Goal: Information Seeking & Learning: Learn about a topic

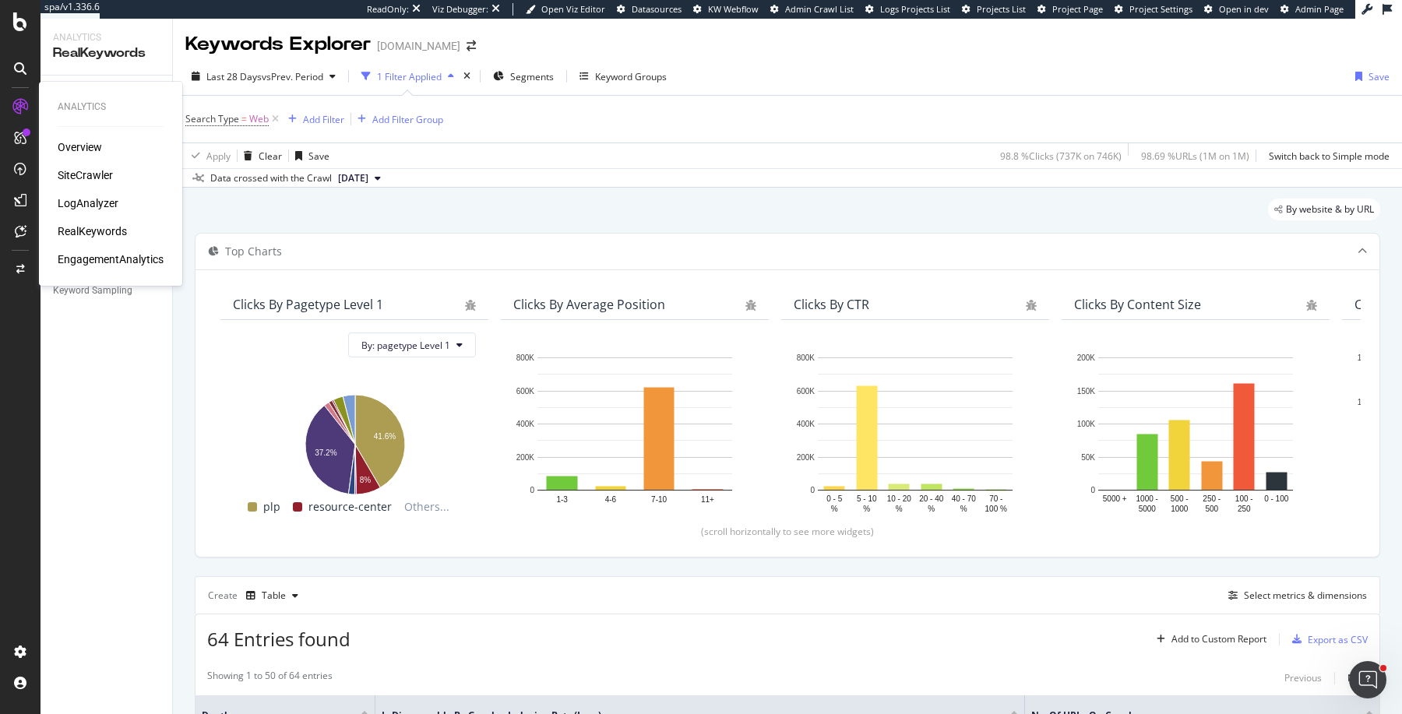
scroll to position [1667, 0]
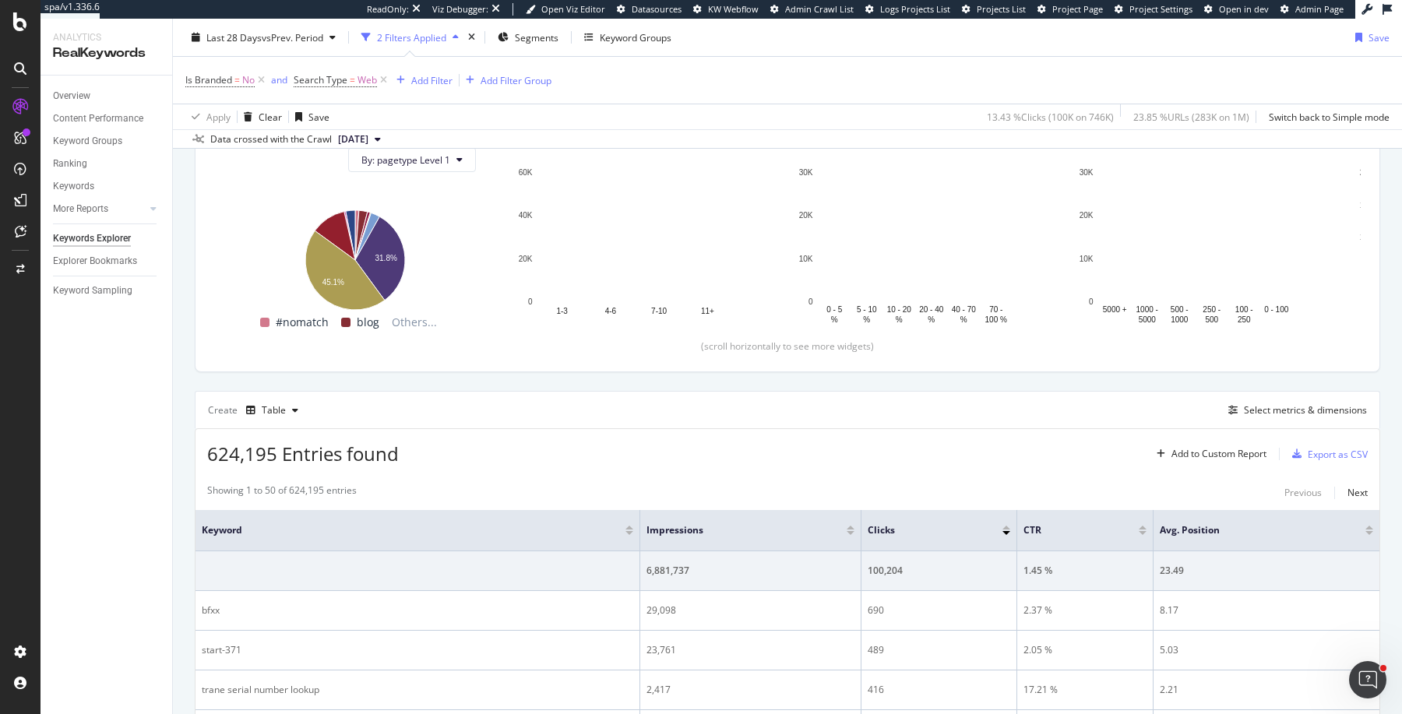
scroll to position [1667, 0]
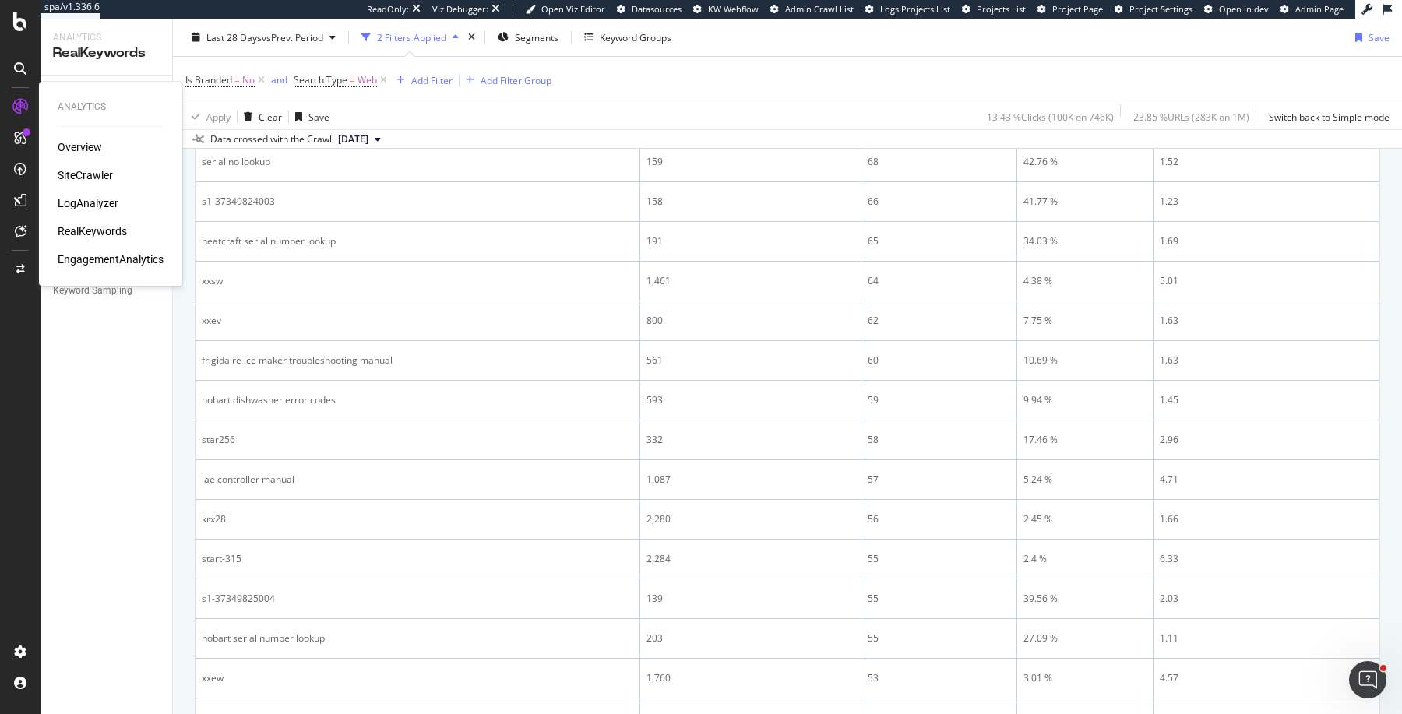
click at [86, 178] on div "SiteCrawler" at bounding box center [85, 176] width 55 height 16
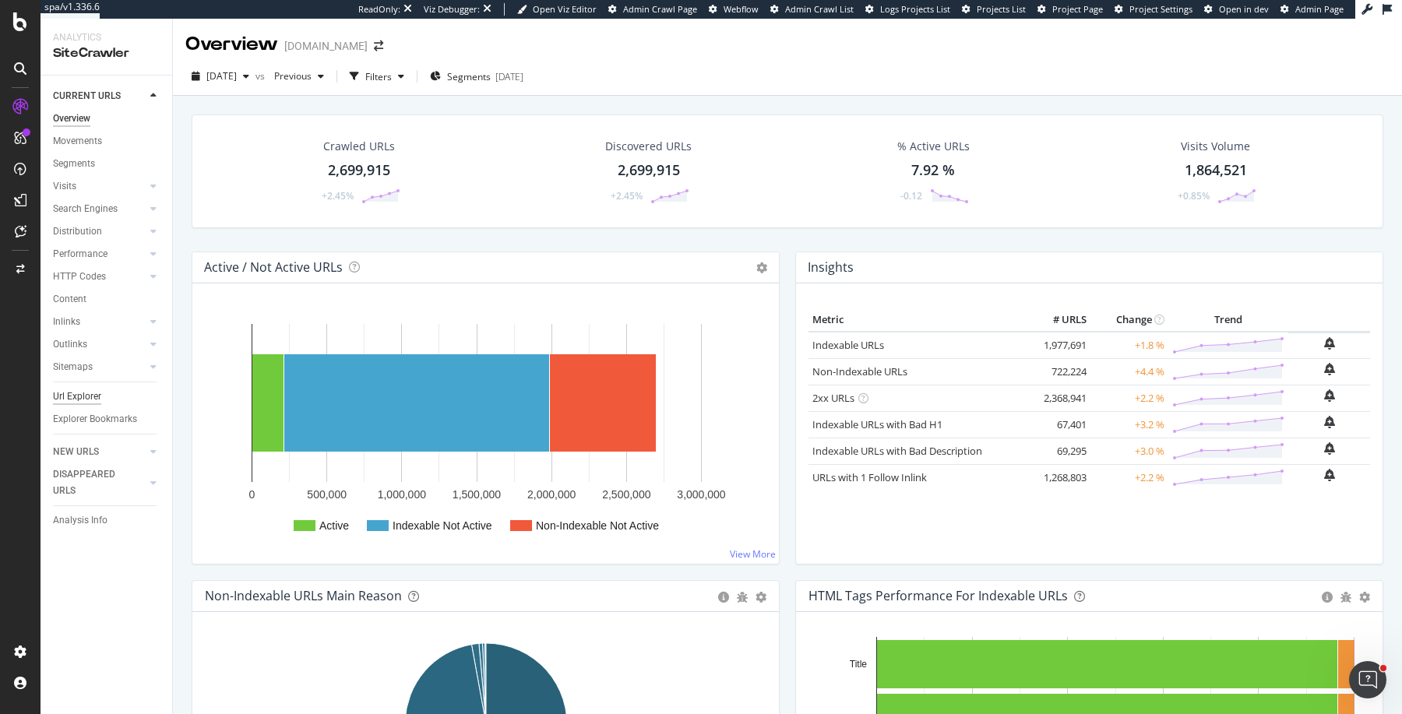
click at [94, 398] on div "Url Explorer" at bounding box center [77, 397] width 48 height 16
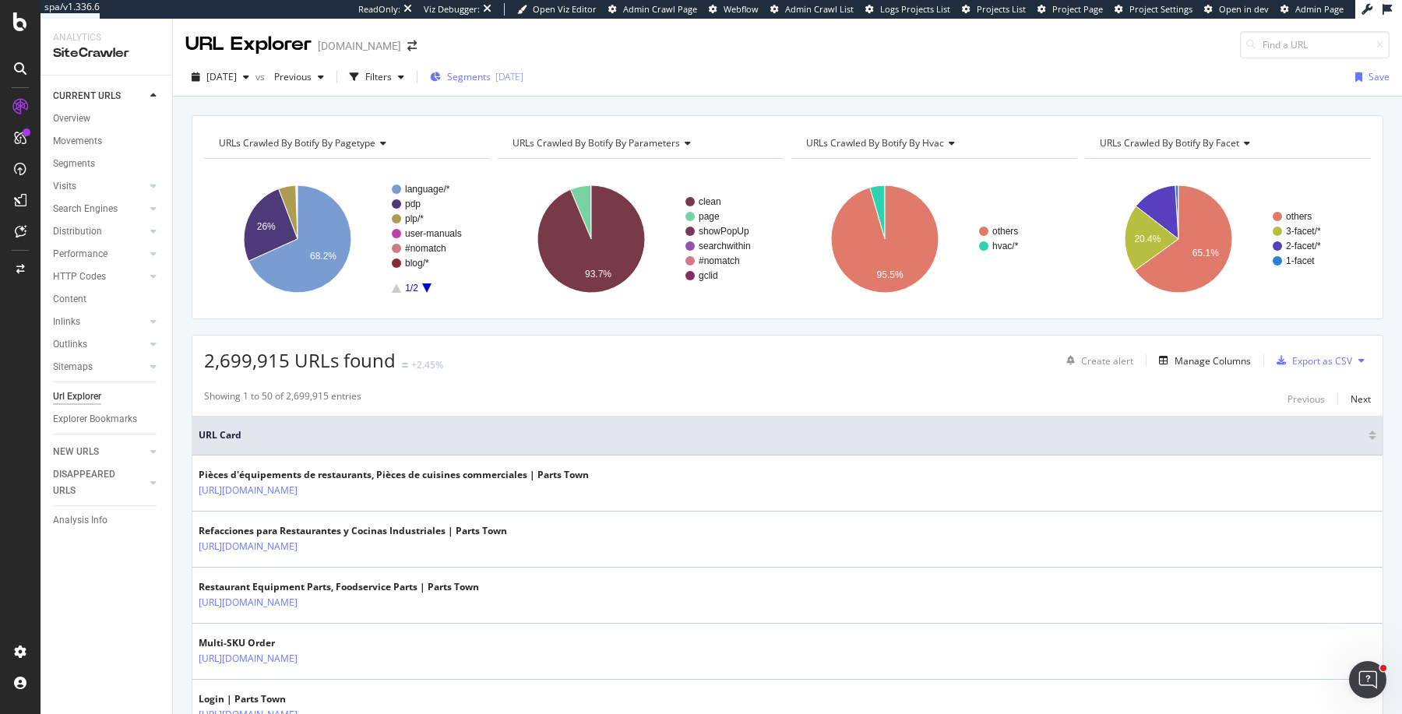
click at [488, 80] on span "Segments" at bounding box center [469, 76] width 44 height 13
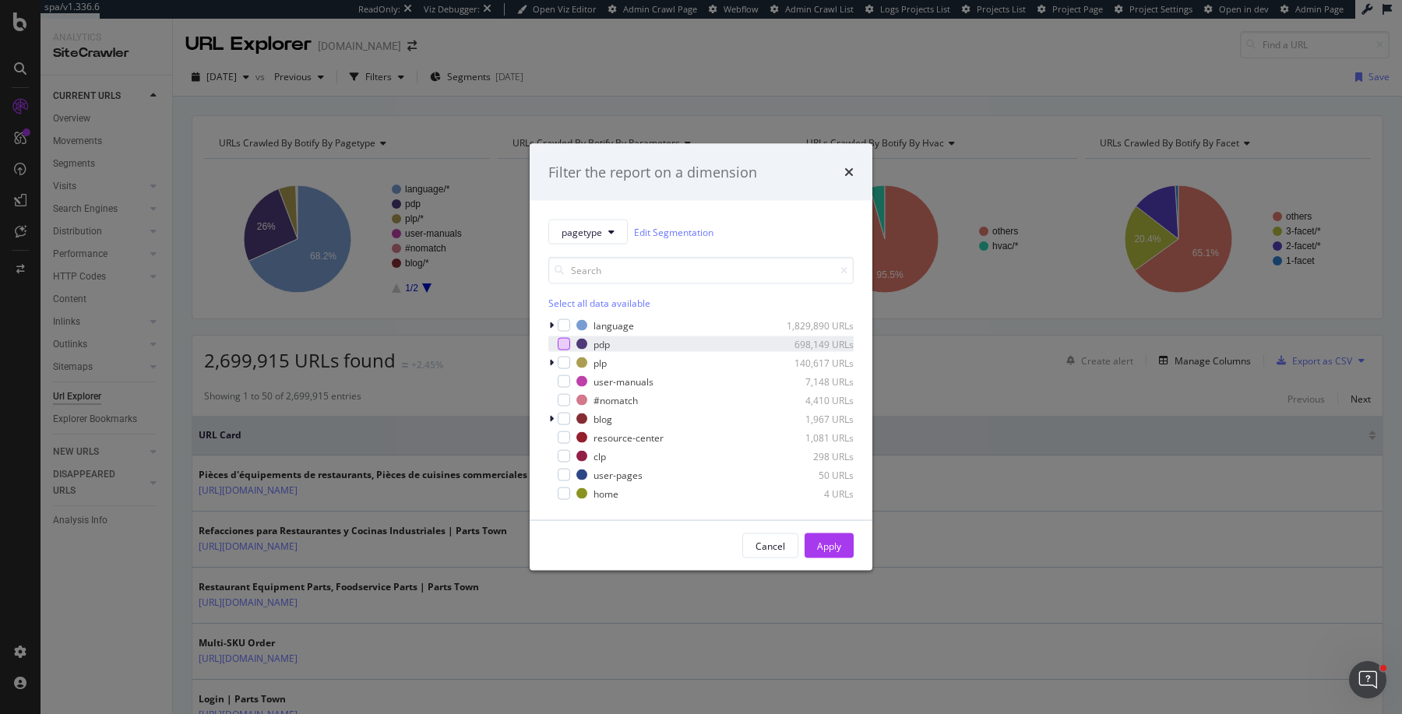
click at [561, 343] on div "modal" at bounding box center [564, 344] width 12 height 12
click at [846, 544] on button "Apply" at bounding box center [829, 546] width 49 height 25
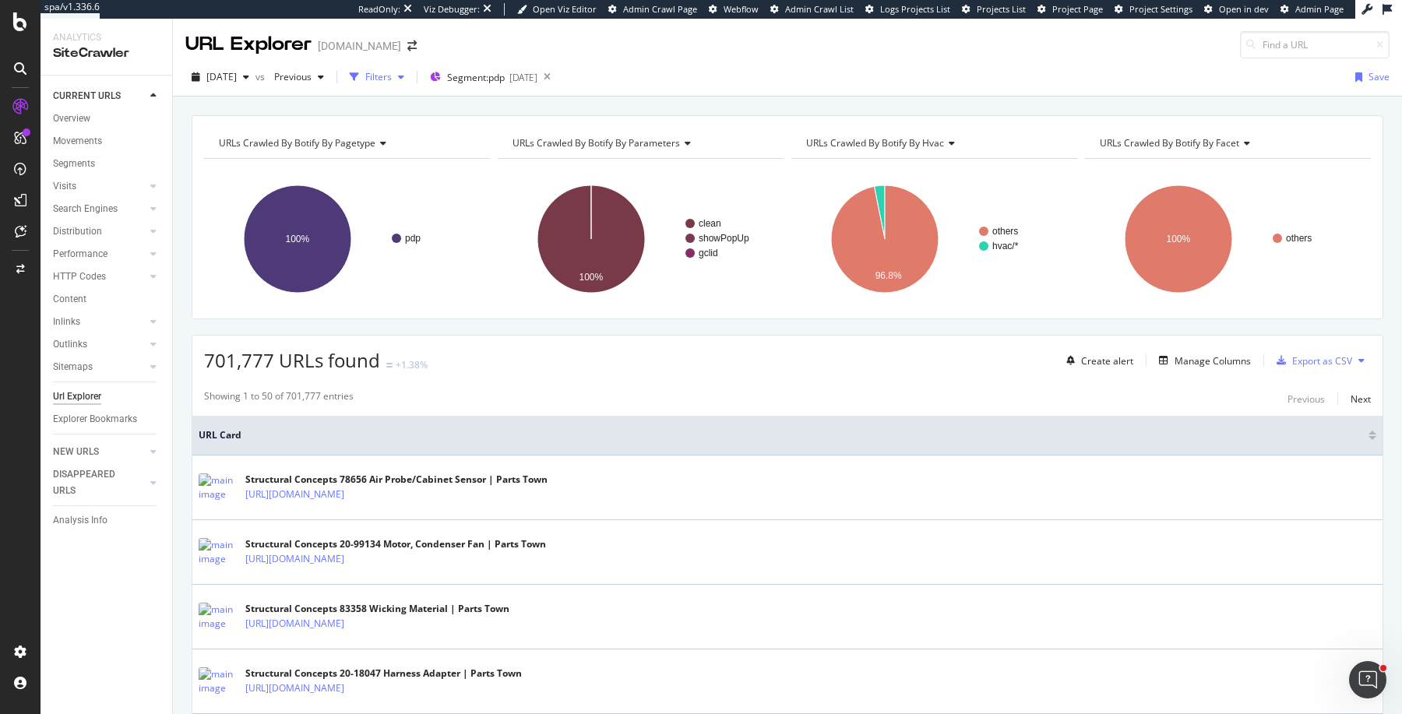
click at [406, 86] on div "Filters" at bounding box center [377, 76] width 67 height 23
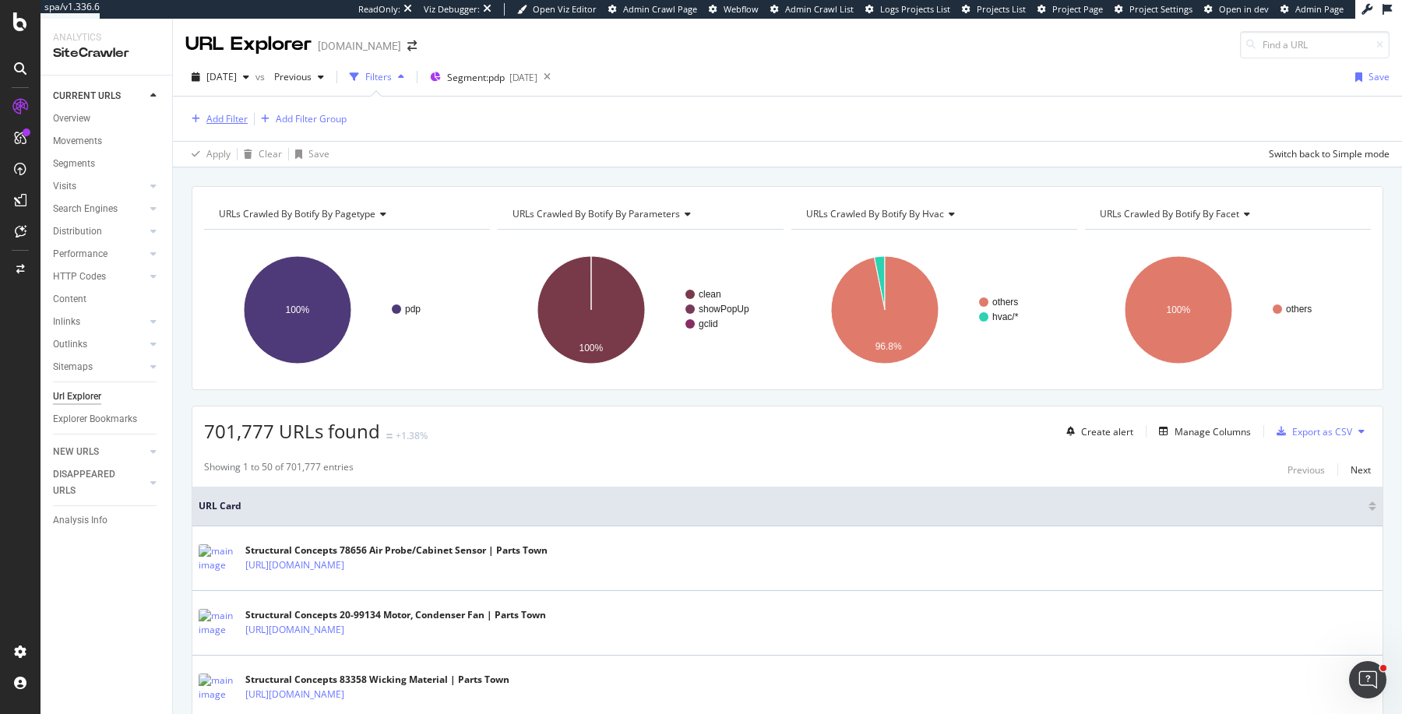
click at [224, 118] on div "Add Filter" at bounding box center [226, 118] width 41 height 13
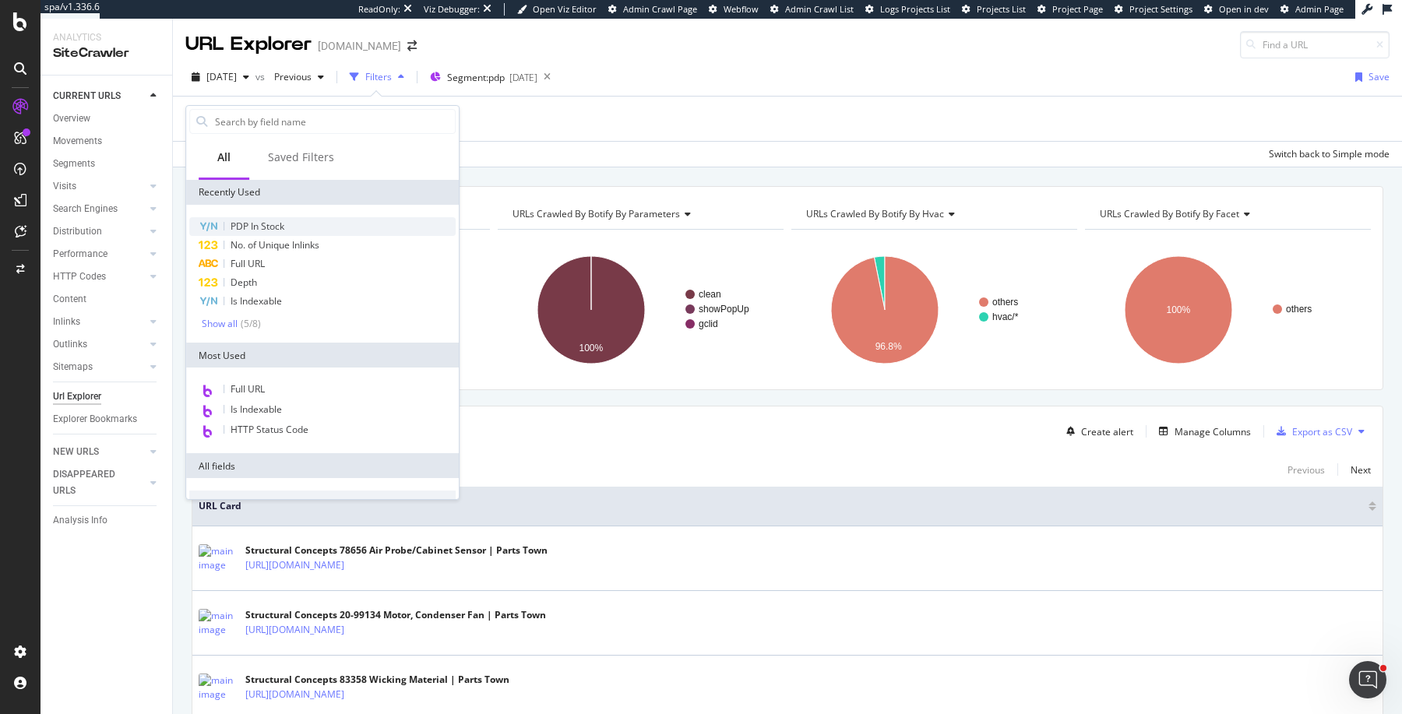
click at [248, 220] on span "PDP In Stock" at bounding box center [258, 226] width 54 height 13
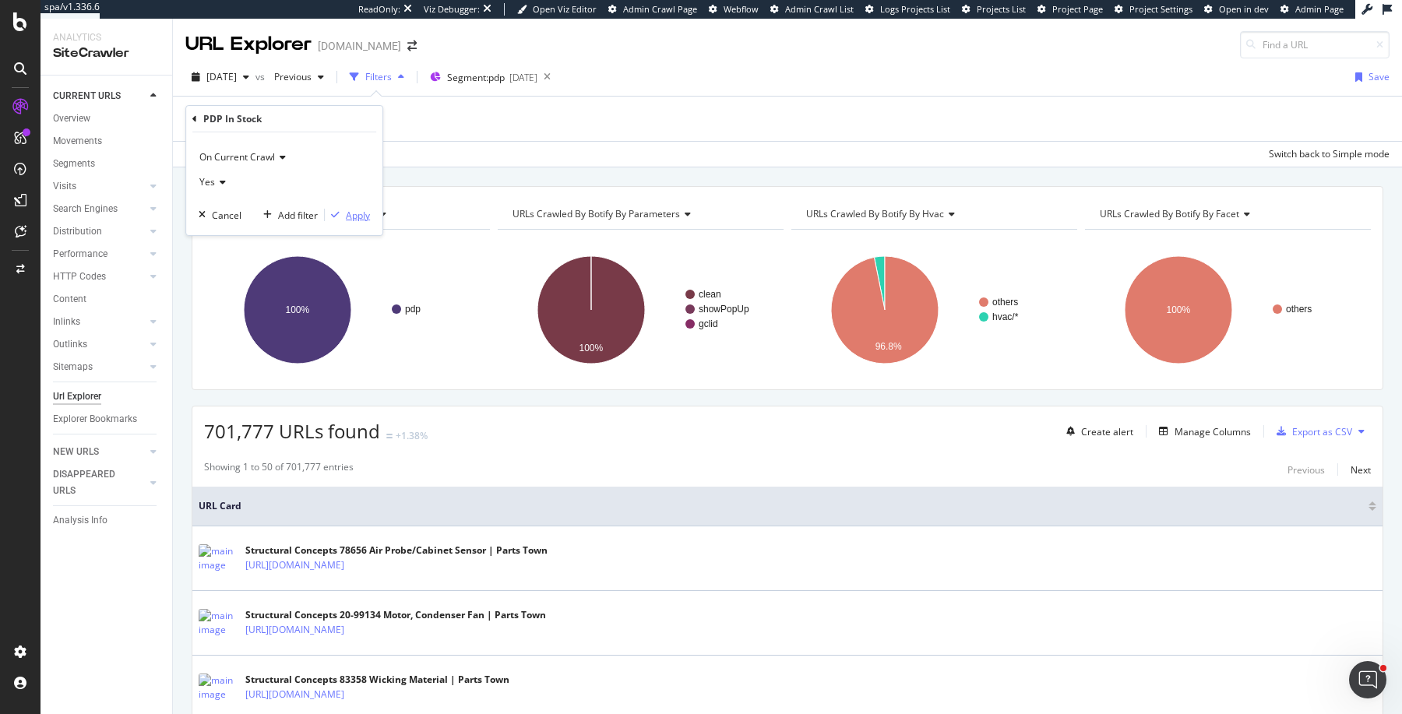
click at [351, 212] on div "Apply" at bounding box center [358, 215] width 24 height 13
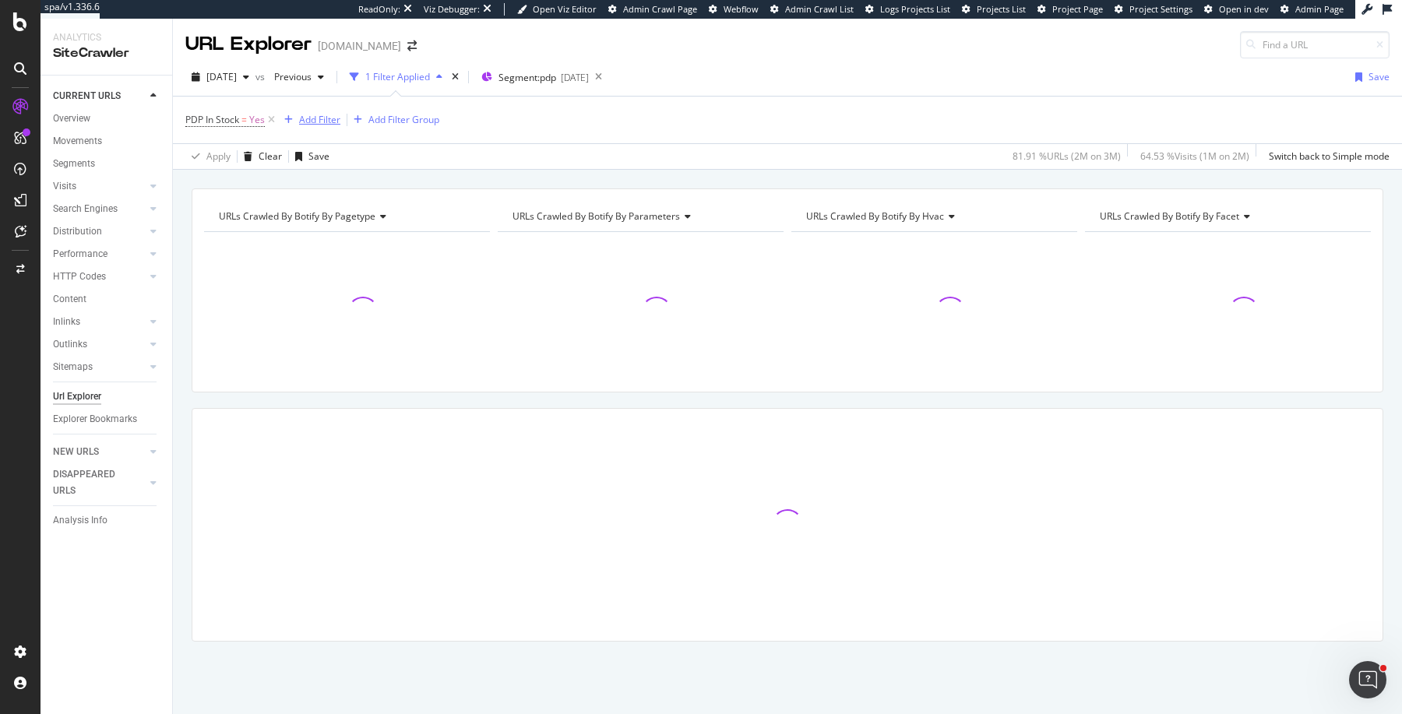
click at [322, 115] on div "Add Filter" at bounding box center [319, 119] width 41 height 13
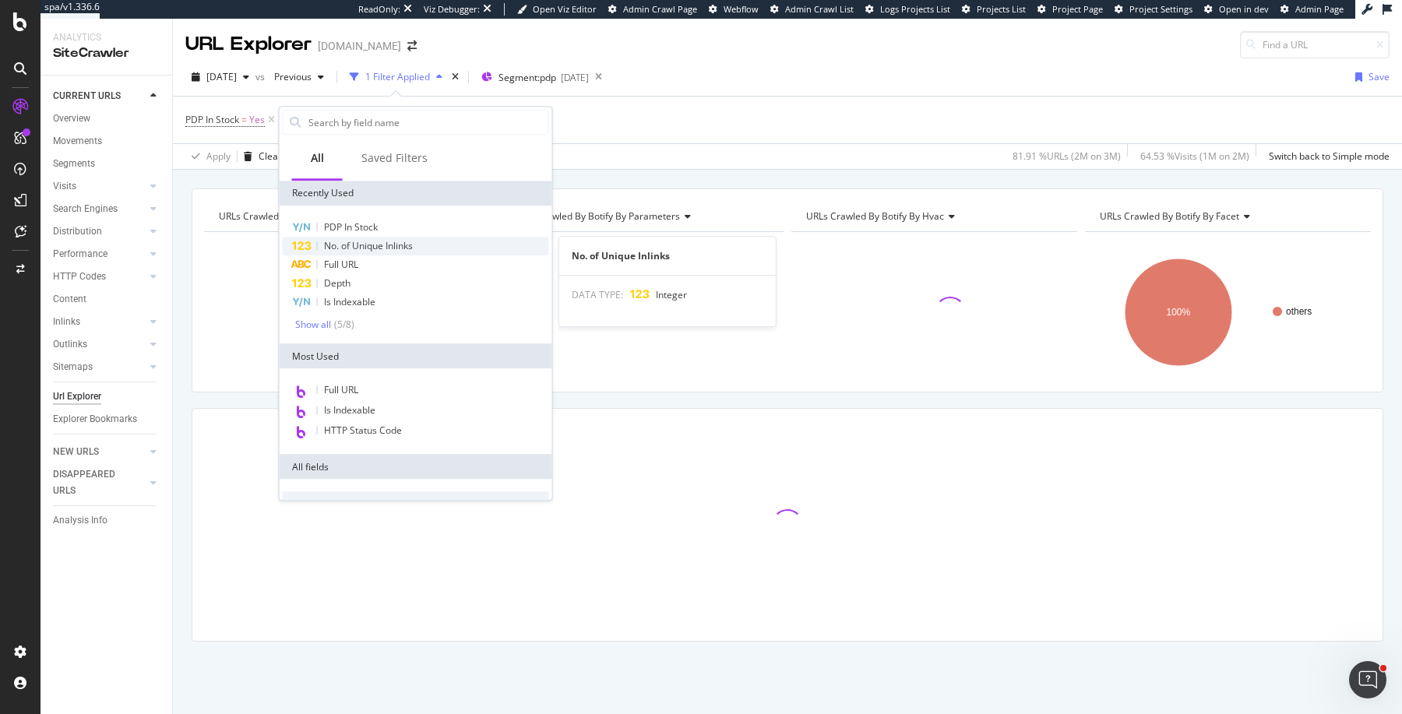
click at [337, 247] on span "No. of Unique Inlinks" at bounding box center [368, 245] width 89 height 13
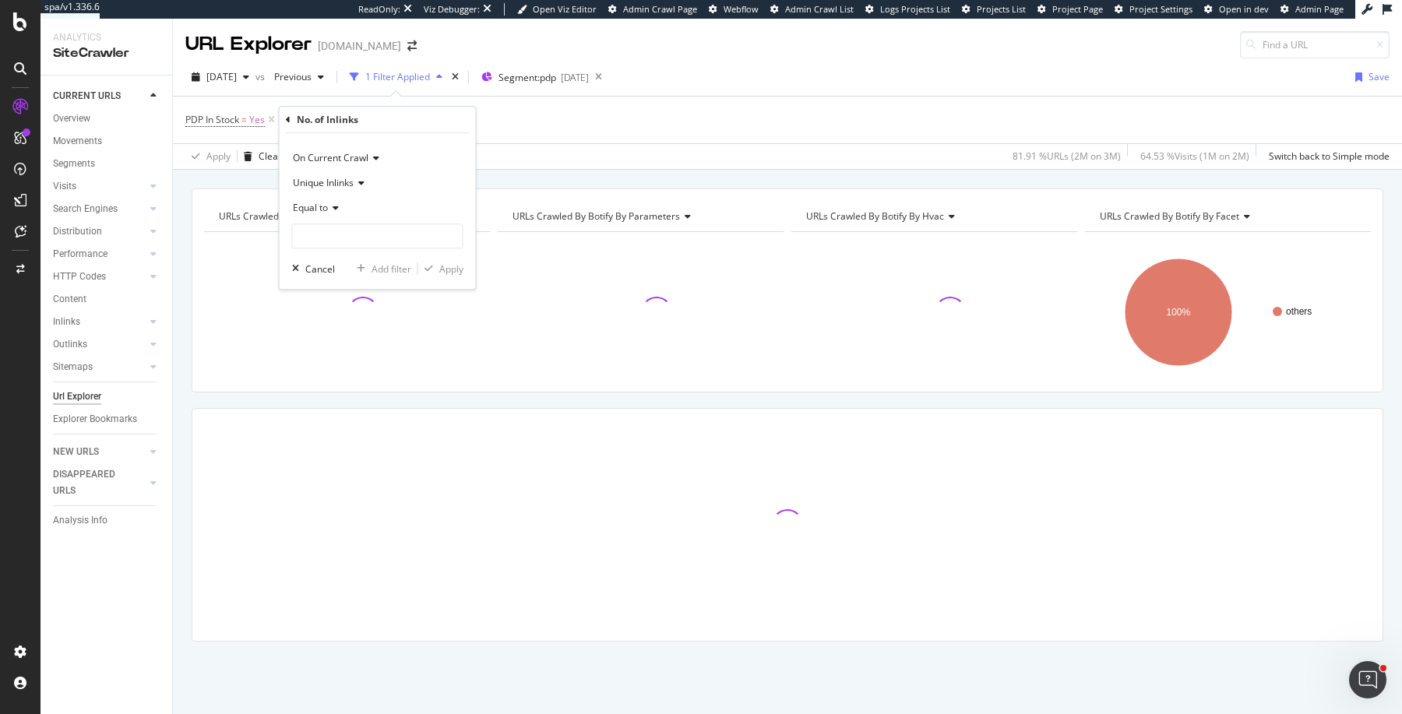
click at [335, 217] on div "Equal to" at bounding box center [377, 208] width 171 height 25
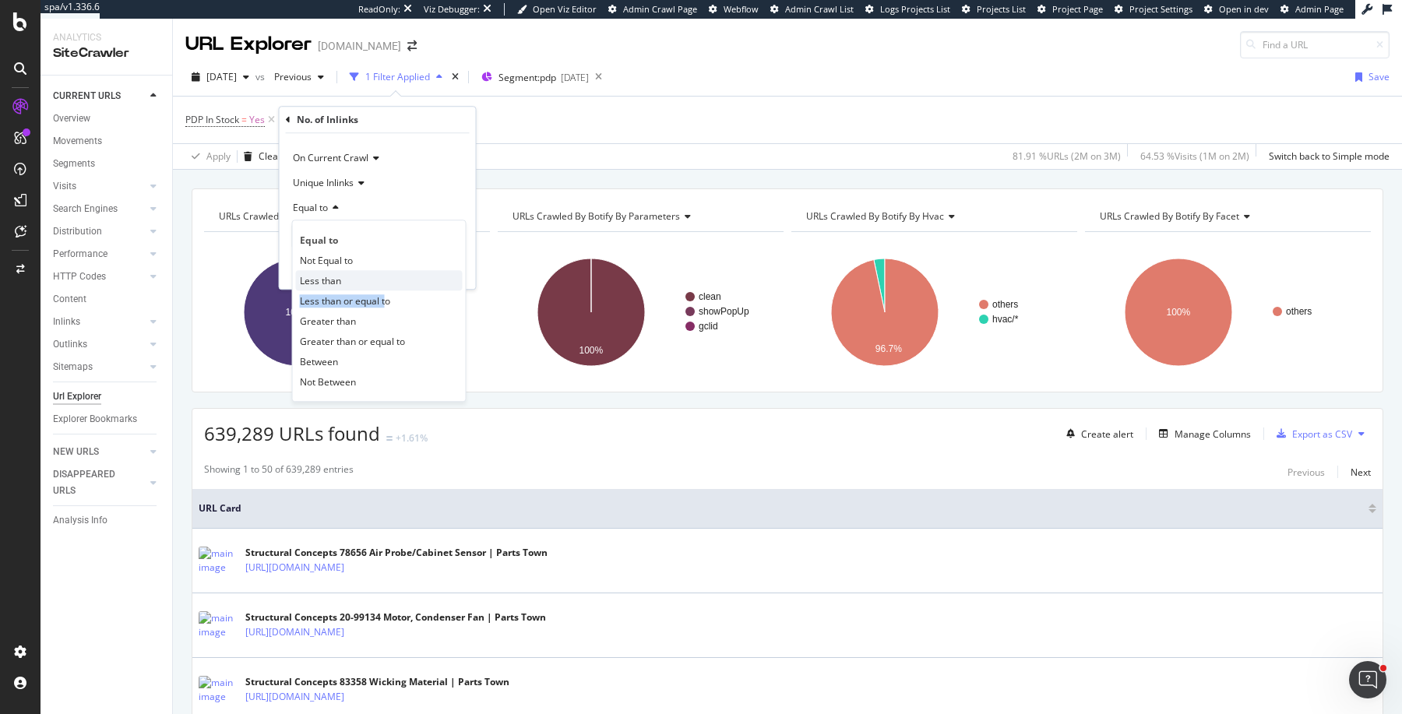
drag, startPoint x: 386, startPoint y: 299, endPoint x: 386, endPoint y: 281, distance: 17.9
click at [386, 281] on div "Equal to Not Equal to Less than Less than or equal to Greater than Greater than…" at bounding box center [379, 311] width 175 height 182
click at [386, 281] on div "Less than" at bounding box center [379, 280] width 167 height 20
click at [400, 234] on input "number" at bounding box center [377, 236] width 171 height 25
type input "5"
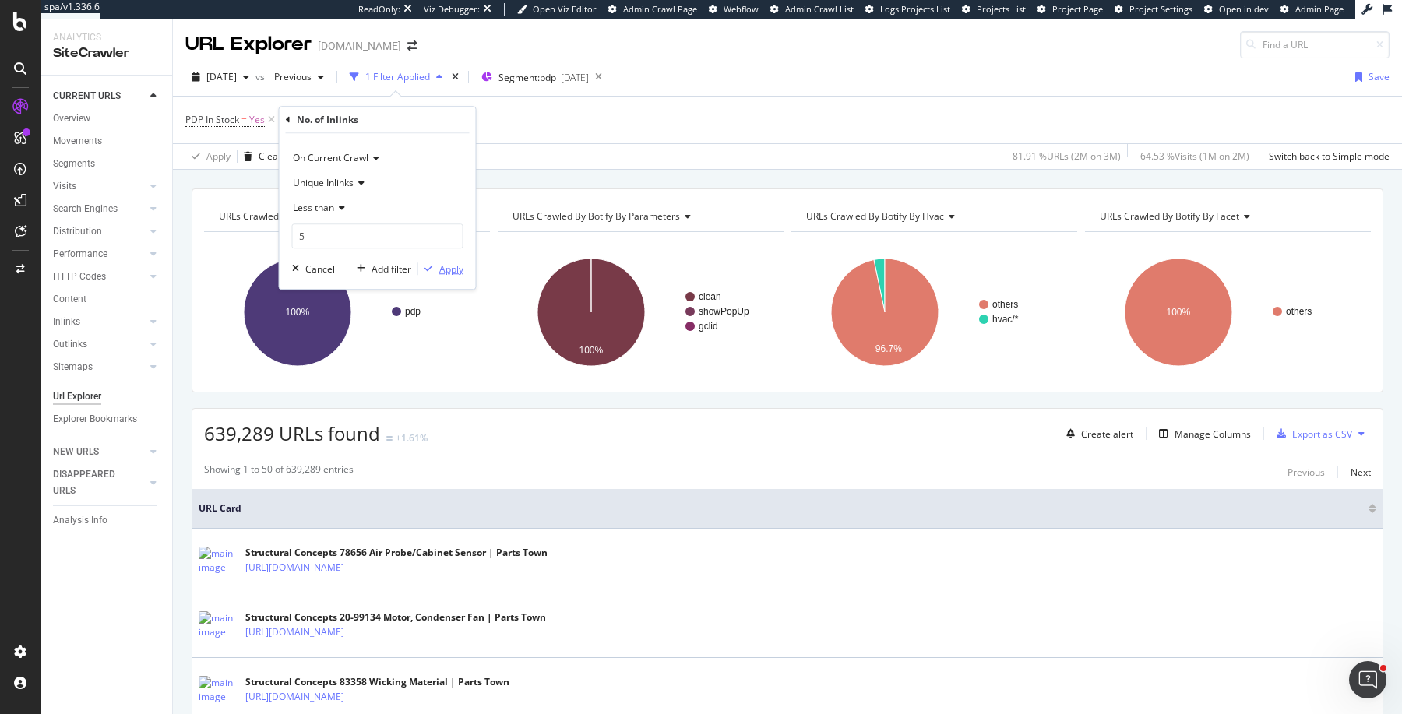
click at [441, 268] on div "Apply" at bounding box center [451, 269] width 24 height 13
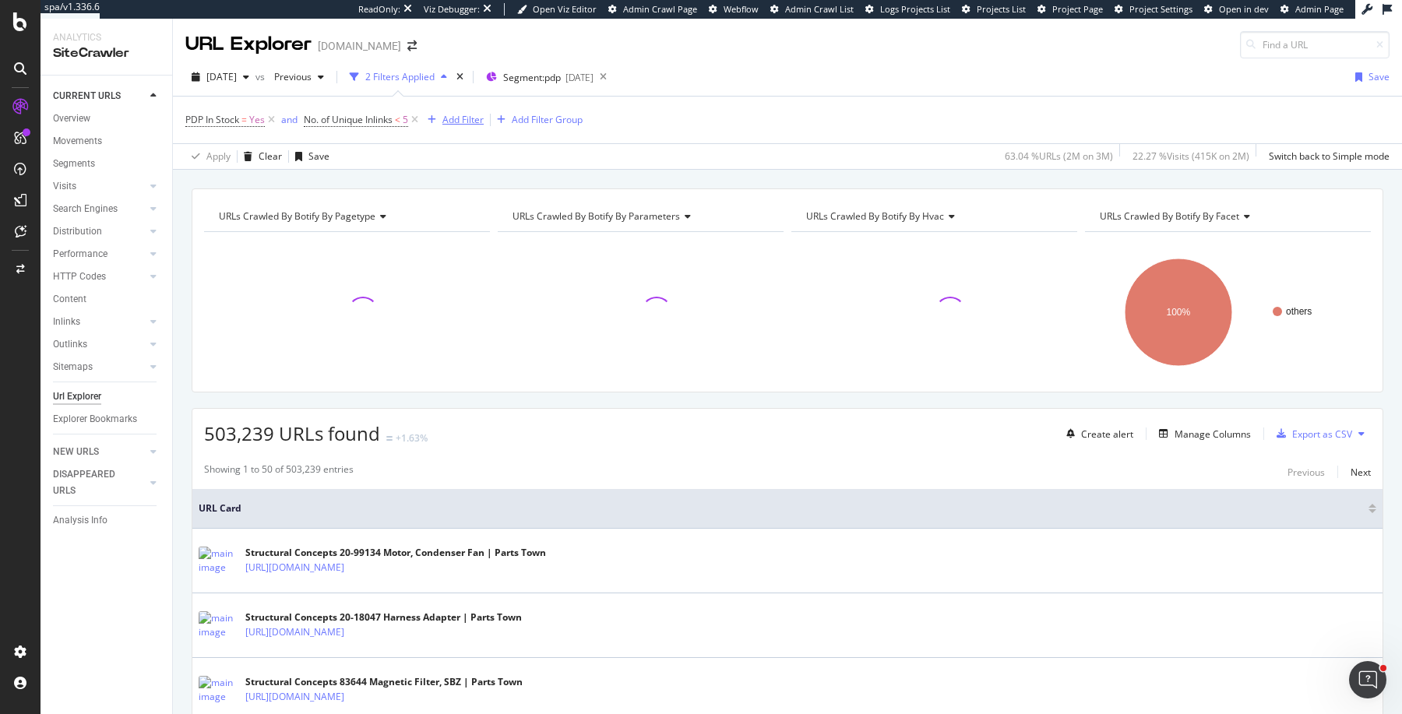
click at [473, 122] on div "Add Filter" at bounding box center [463, 119] width 41 height 13
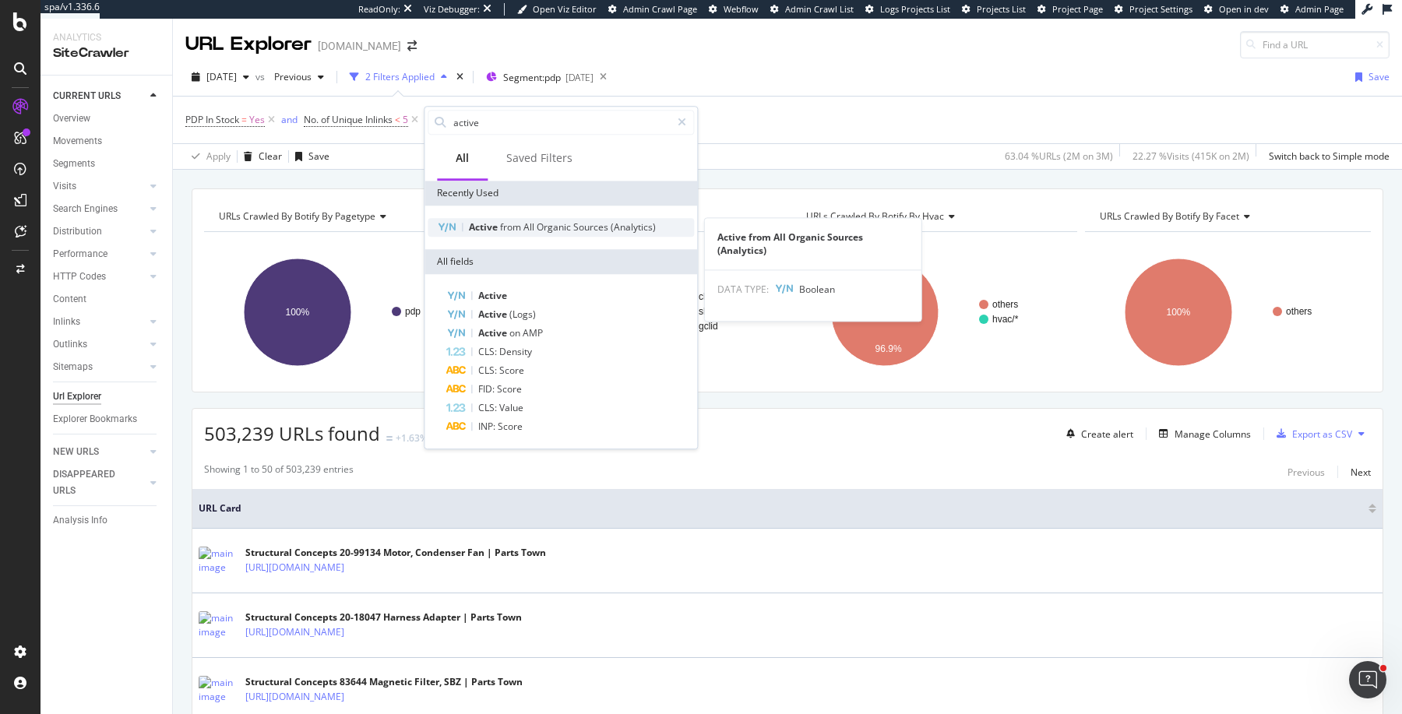
type input "active"
click at [564, 220] on span "Organic" at bounding box center [555, 226] width 37 height 13
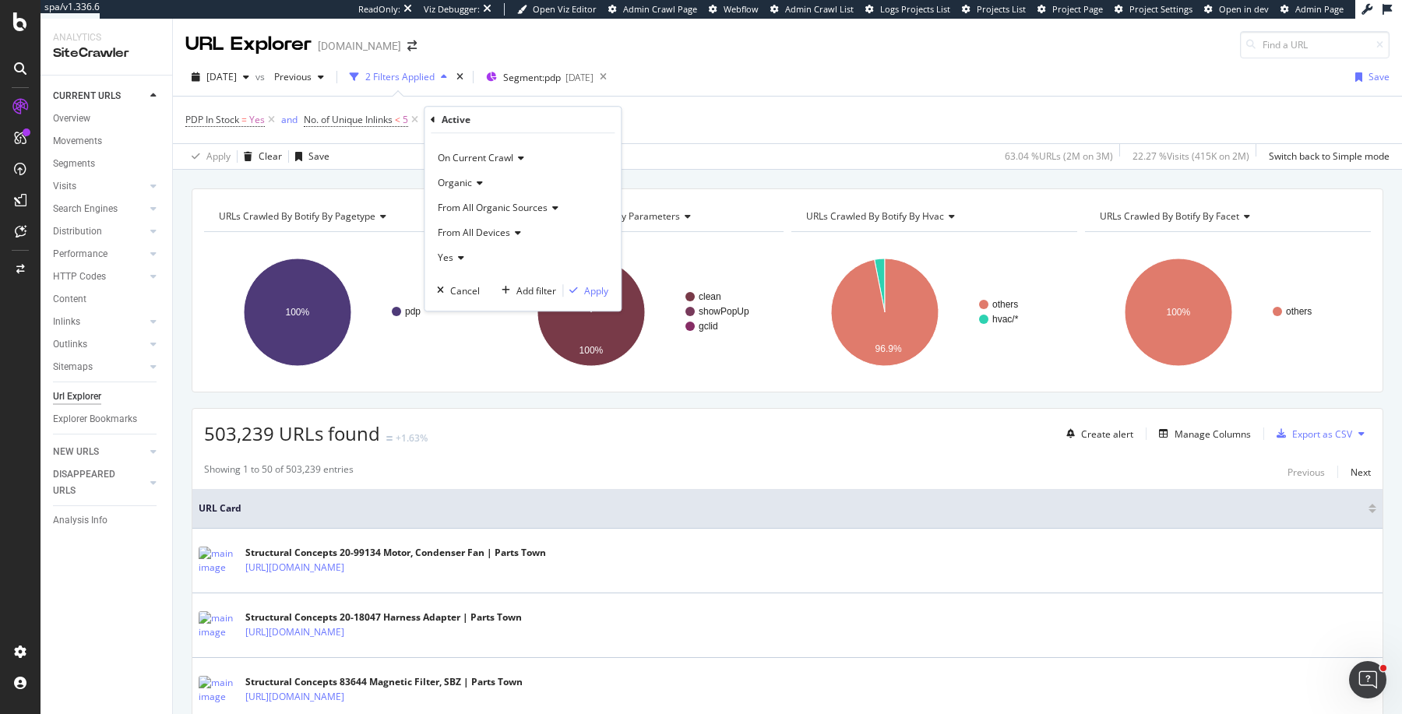
click at [460, 259] on icon at bounding box center [458, 257] width 11 height 9
click at [460, 309] on div "No" at bounding box center [524, 310] width 167 height 20
click at [603, 292] on div "Apply" at bounding box center [596, 290] width 24 height 13
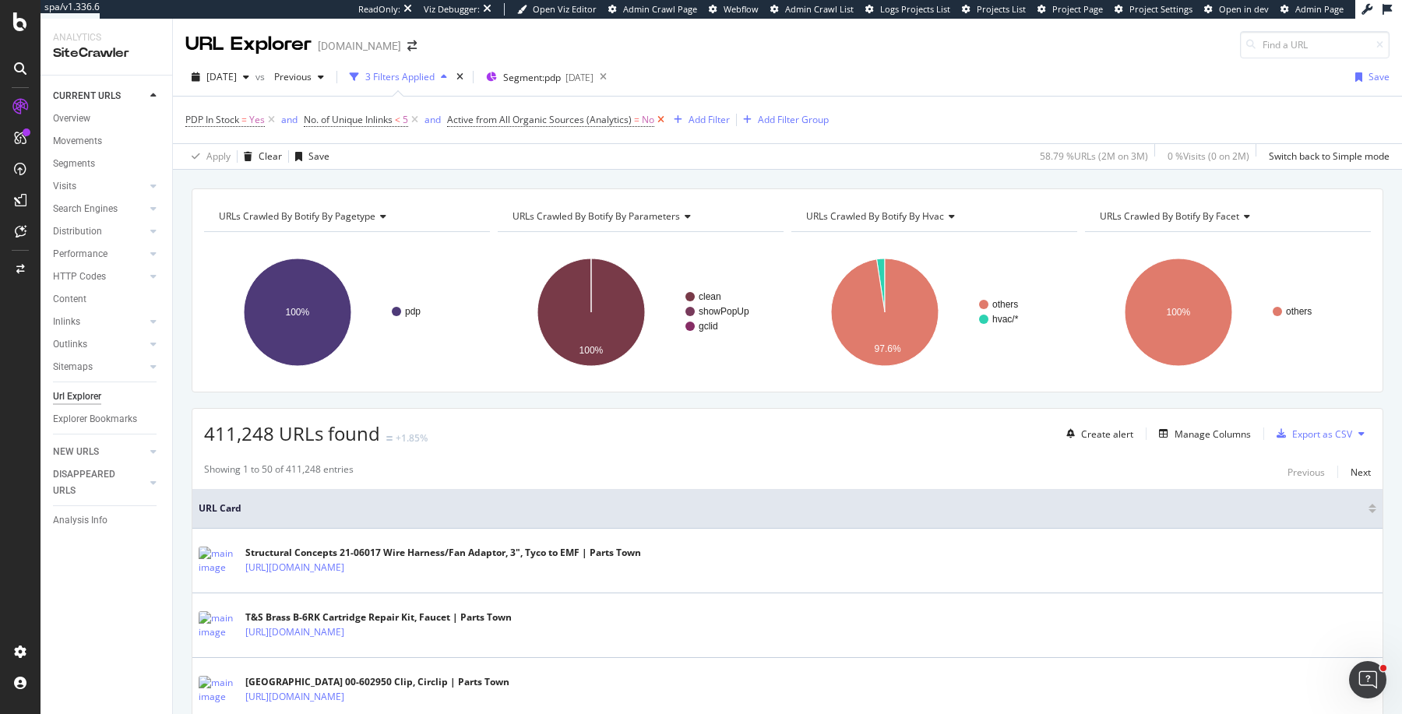
click at [664, 116] on icon at bounding box center [660, 120] width 13 height 16
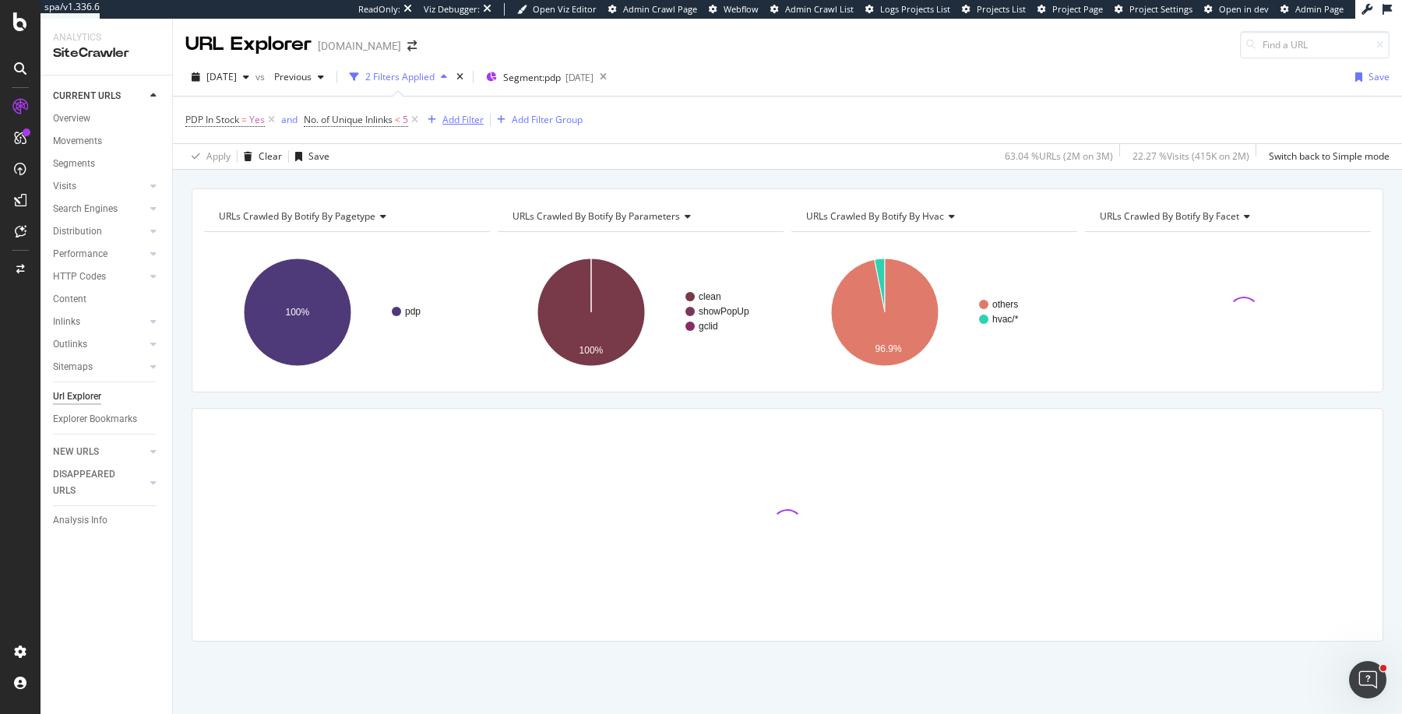
click at [474, 118] on div "Add Filter" at bounding box center [463, 119] width 41 height 13
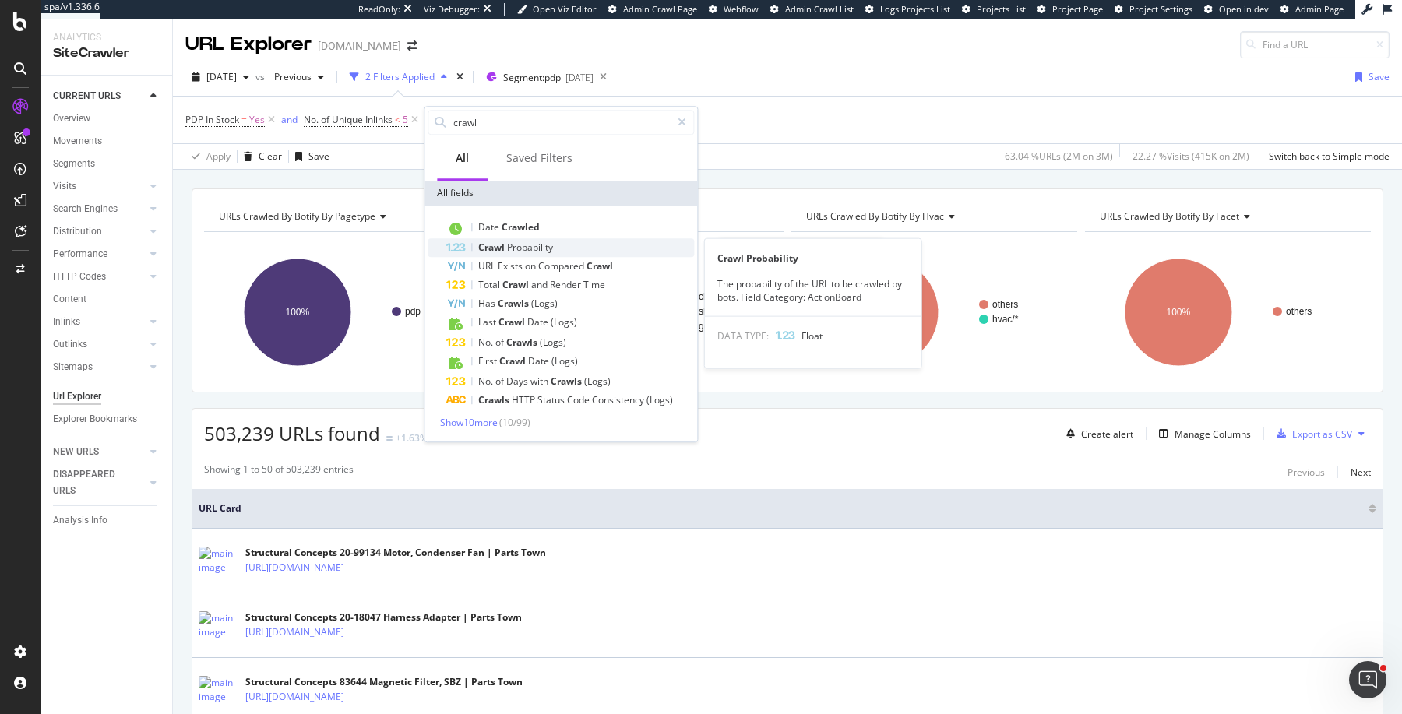
type input "crawl"
click at [576, 248] on div "Crawl Probability" at bounding box center [570, 247] width 248 height 19
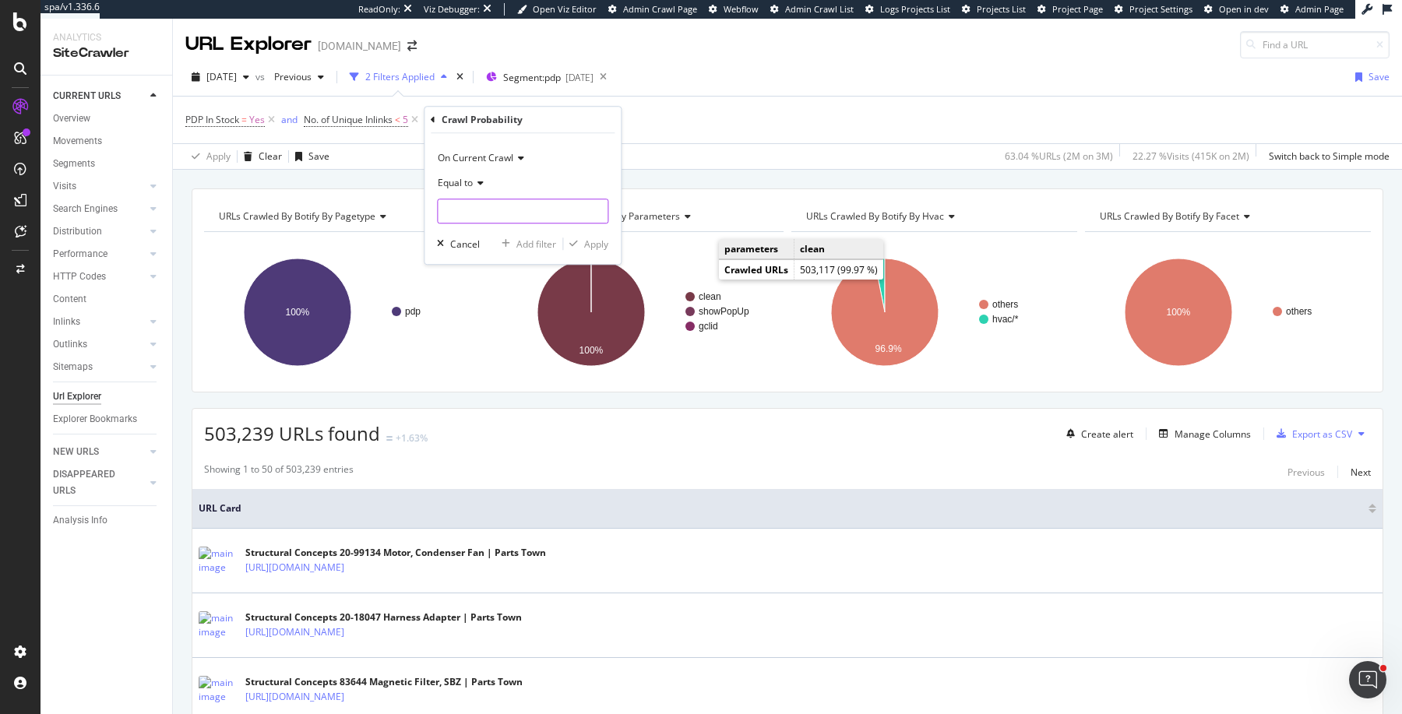
click at [532, 214] on input "number" at bounding box center [522, 211] width 171 height 25
click at [463, 247] on div "Cancel" at bounding box center [465, 244] width 30 height 13
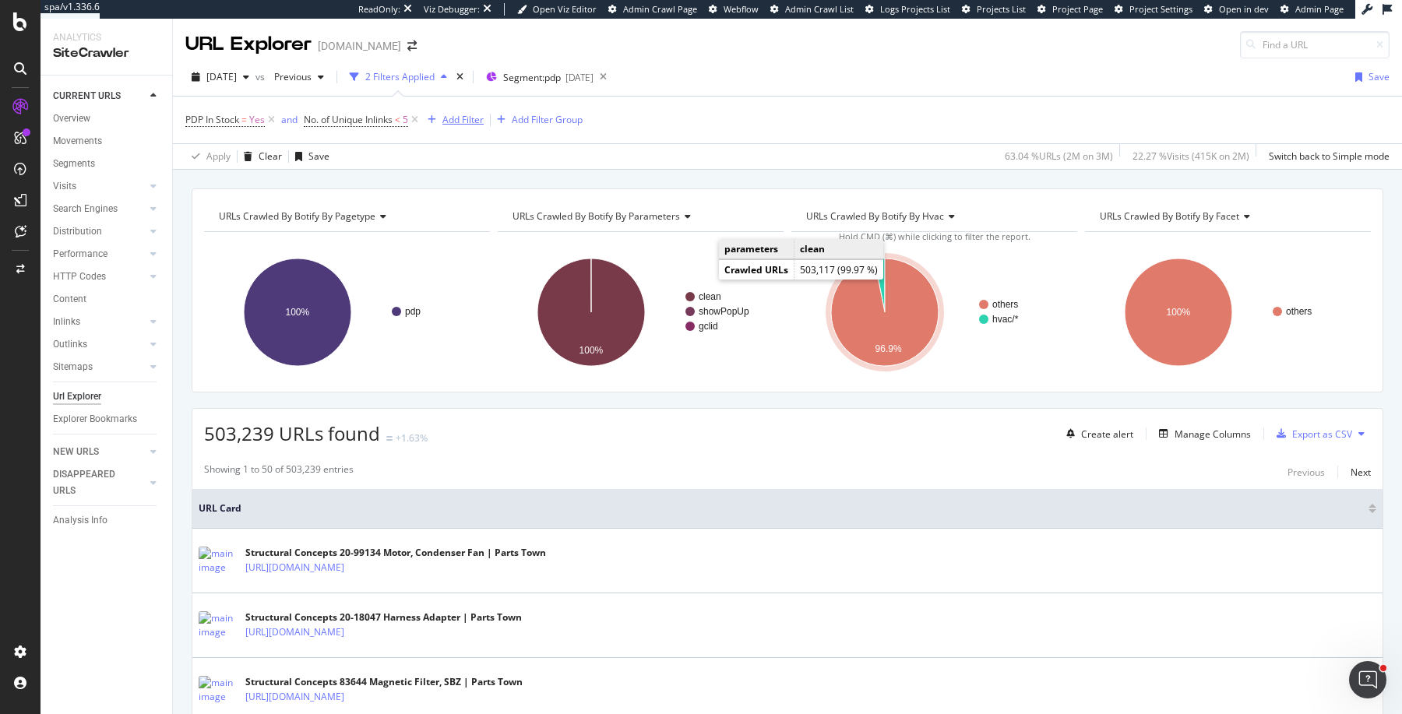
click at [484, 115] on div "Add Filter" at bounding box center [463, 119] width 41 height 13
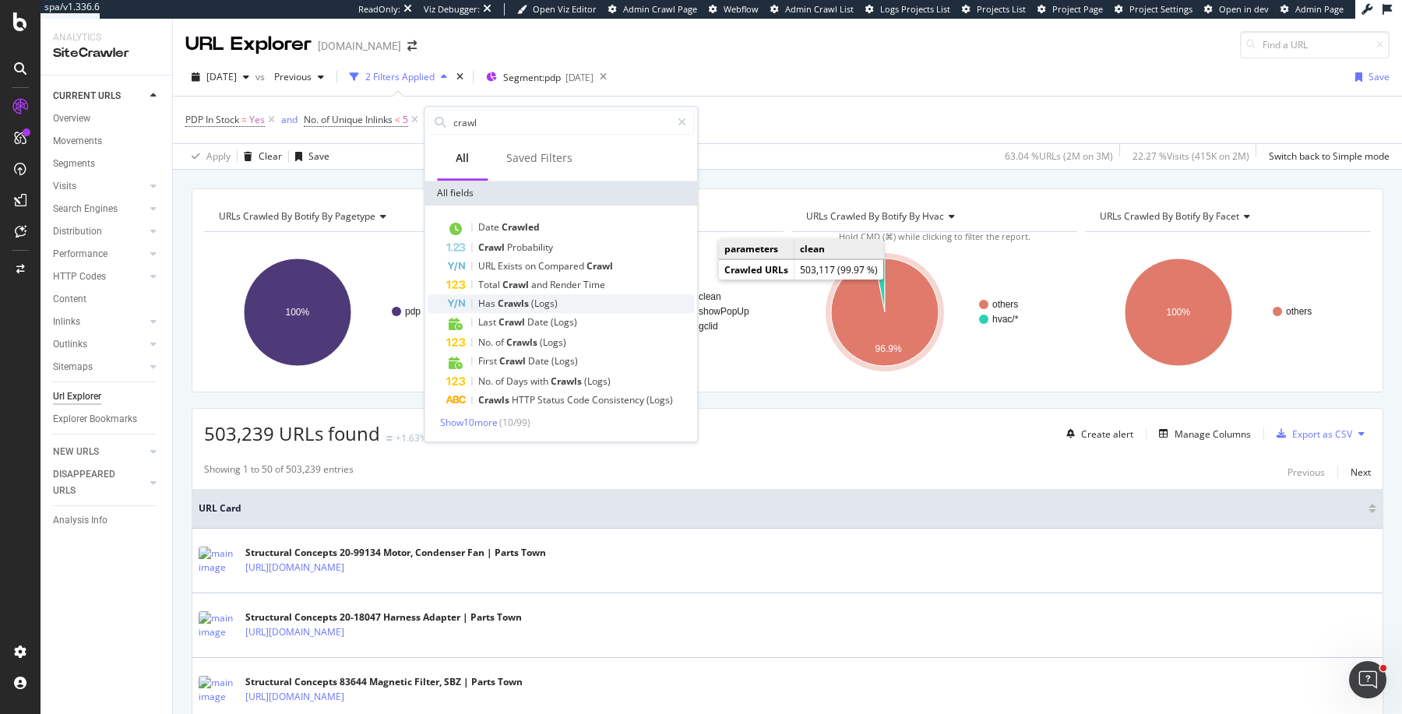
click at [642, 300] on div "Has Crawls (Logs)" at bounding box center [570, 304] width 248 height 19
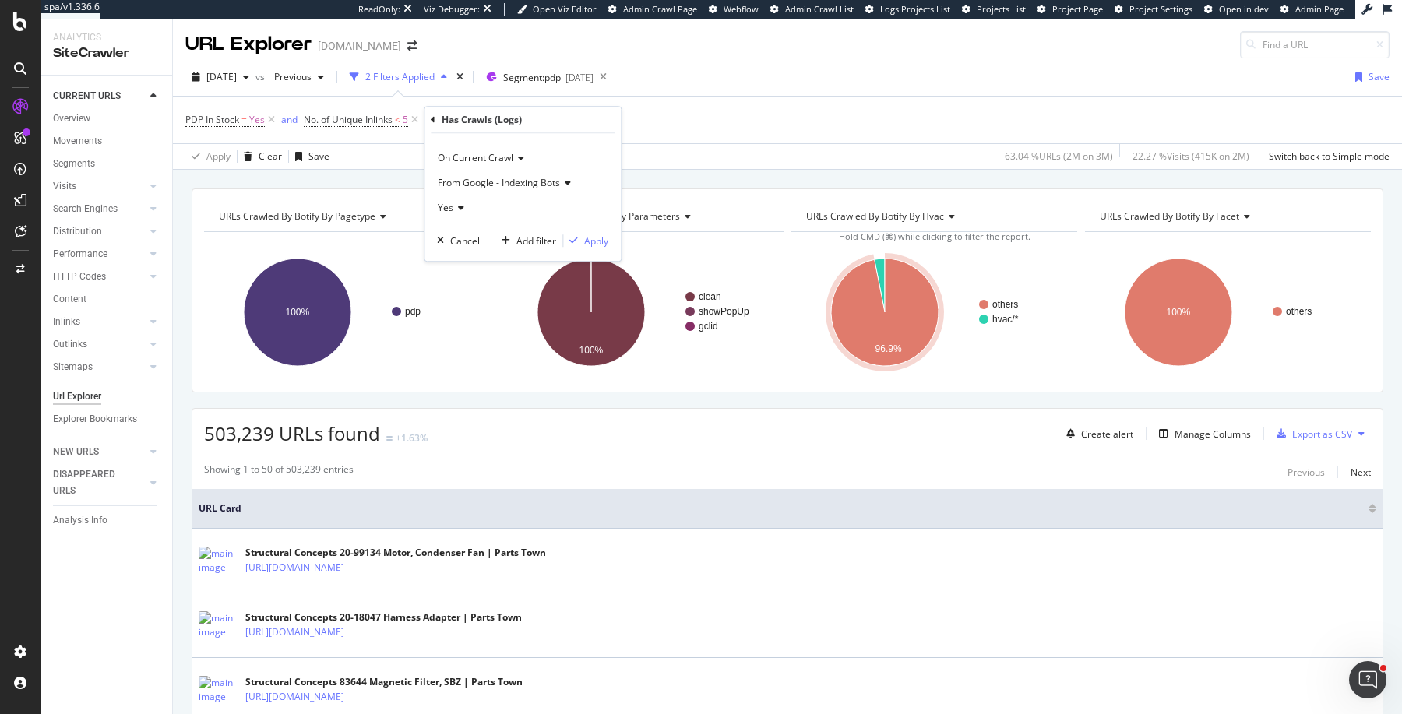
click at [464, 212] on div "Yes" at bounding box center [522, 208] width 171 height 25
click at [462, 262] on div "No" at bounding box center [524, 260] width 167 height 20
click at [589, 235] on div "Apply" at bounding box center [596, 241] width 24 height 13
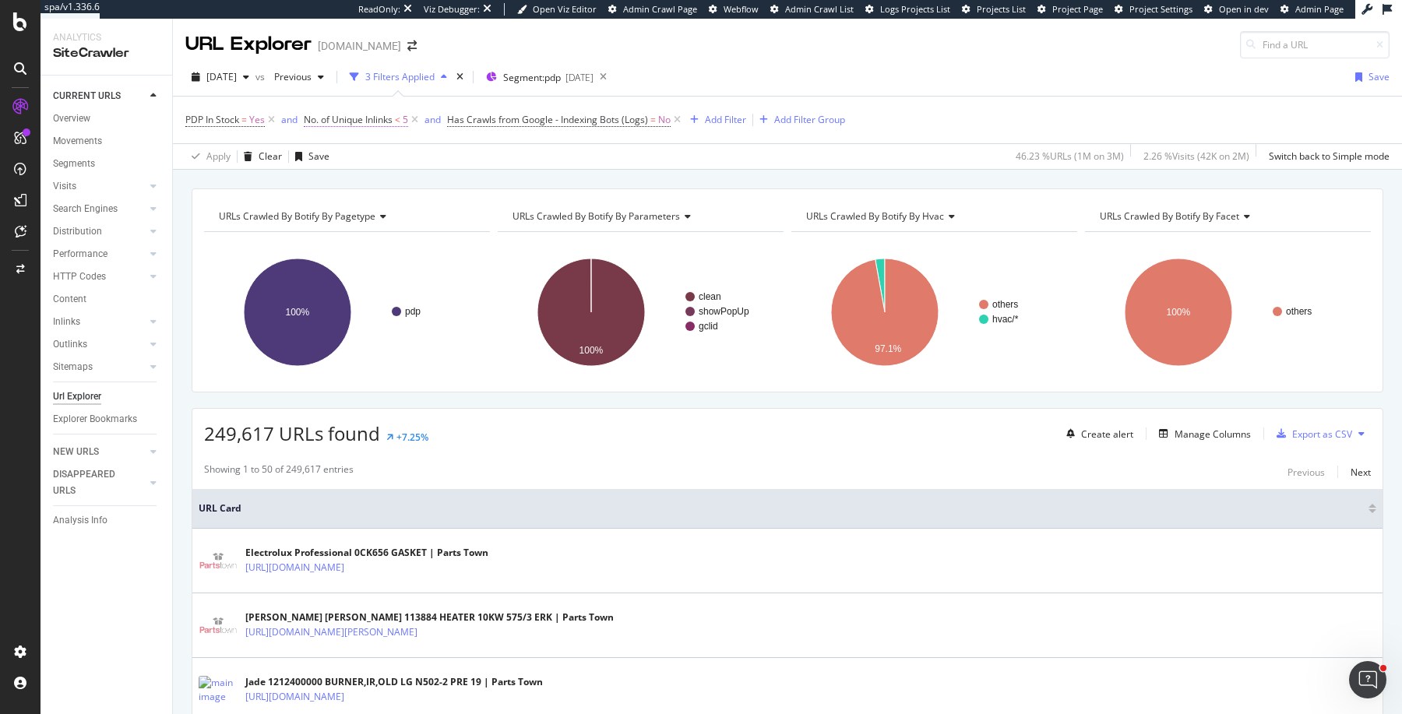
click at [392, 117] on span "No. of Unique Inlinks" at bounding box center [348, 119] width 89 height 13
click at [684, 116] on icon at bounding box center [677, 120] width 13 height 16
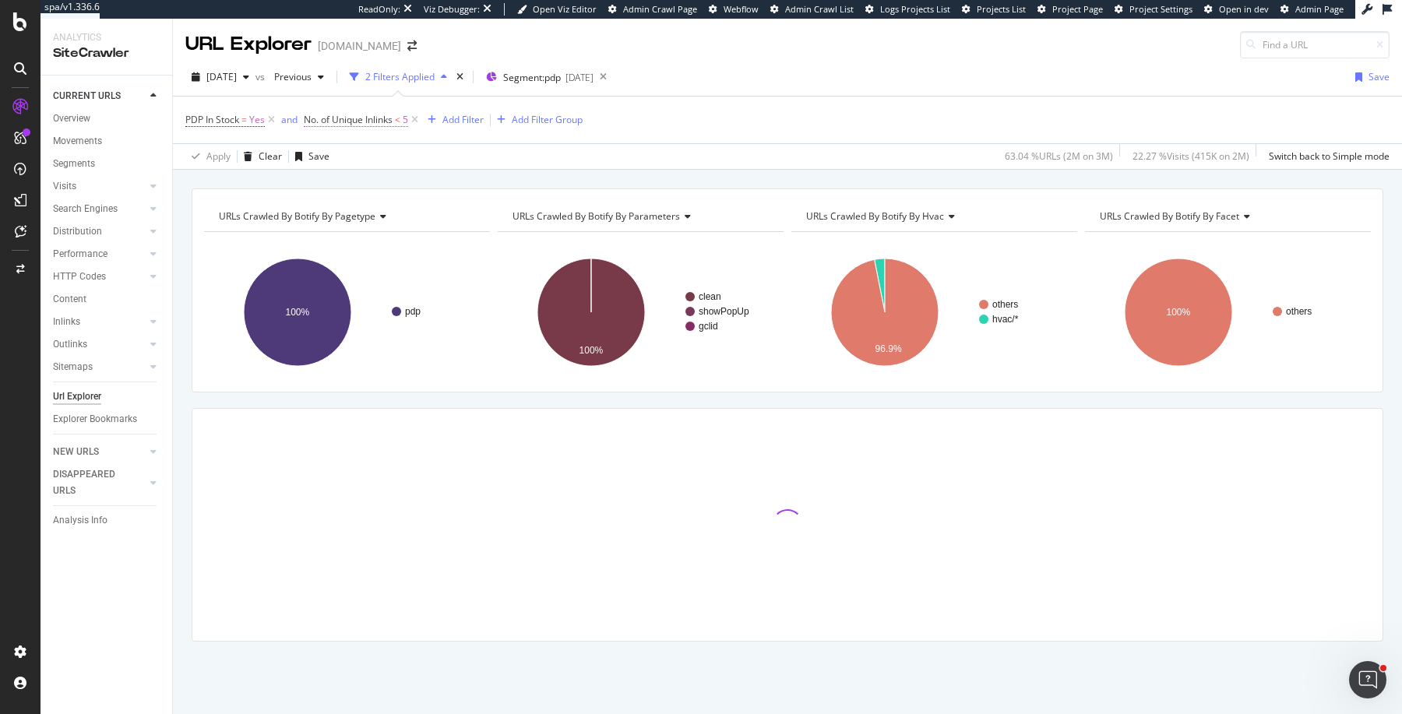
click at [396, 116] on span "No. of Unique Inlinks < 5" at bounding box center [356, 120] width 104 height 14
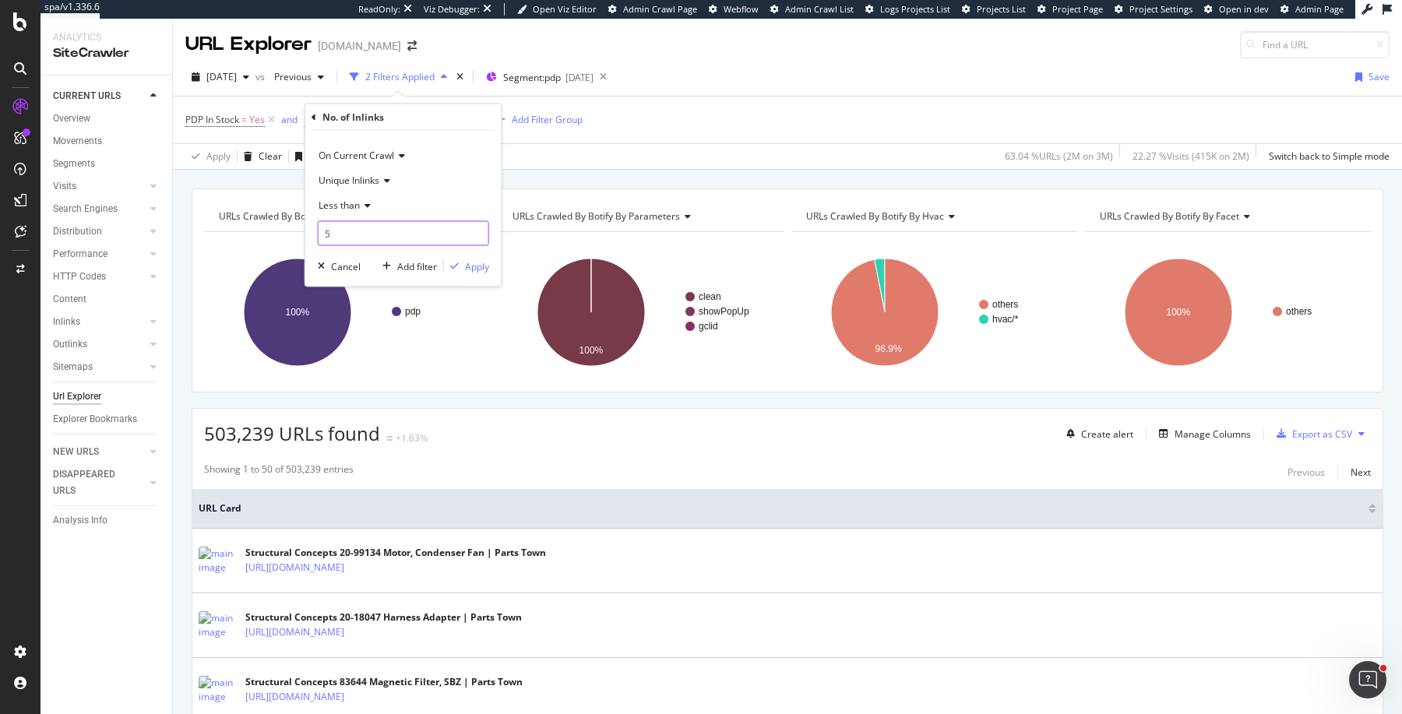
drag, startPoint x: 347, startPoint y: 231, endPoint x: 316, endPoint y: 231, distance: 30.4
click at [316, 231] on div "On Current Crawl Unique Inlinks Less than 5 Cancel Add filter Apply" at bounding box center [403, 209] width 196 height 156
click at [337, 216] on div "Less than" at bounding box center [403, 205] width 171 height 25
click at [409, 322] on div "Greater than" at bounding box center [405, 319] width 167 height 20
click at [474, 265] on div "Apply" at bounding box center [477, 265] width 24 height 13
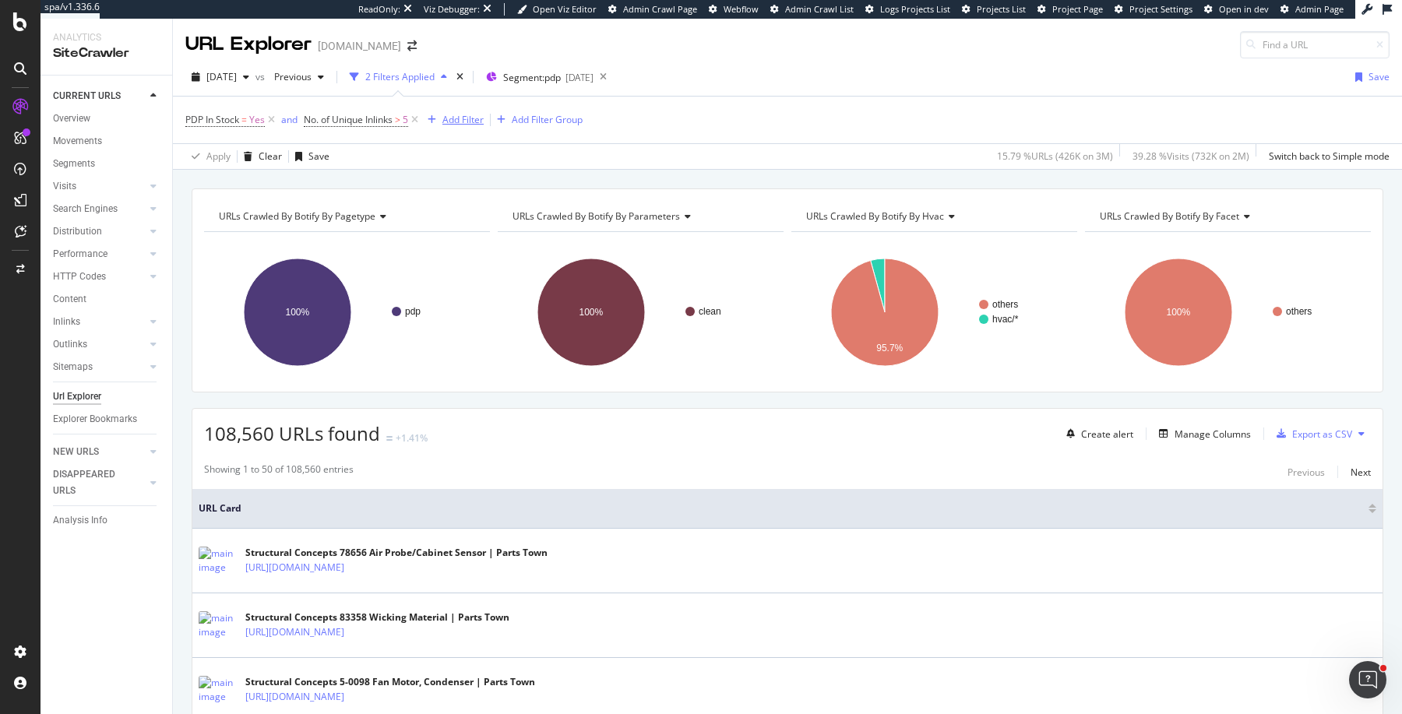
click at [461, 115] on div "Add Filter" at bounding box center [463, 119] width 41 height 13
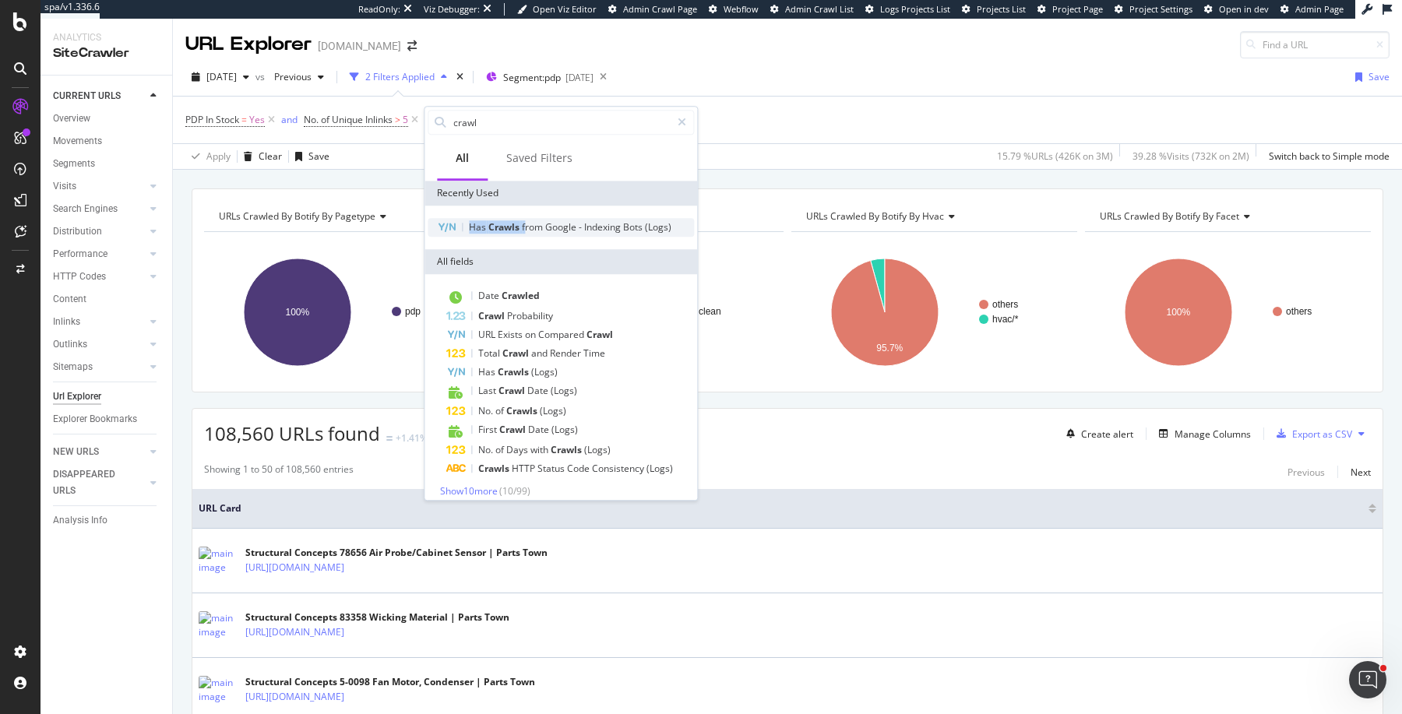
drag, startPoint x: 524, startPoint y: 215, endPoint x: 524, endPoint y: 228, distance: 13.2
click at [524, 228] on div "Has Crawls from Google - Indexing Bots (Logs)" at bounding box center [561, 228] width 273 height 44
click at [523, 228] on span "from" at bounding box center [533, 226] width 23 height 13
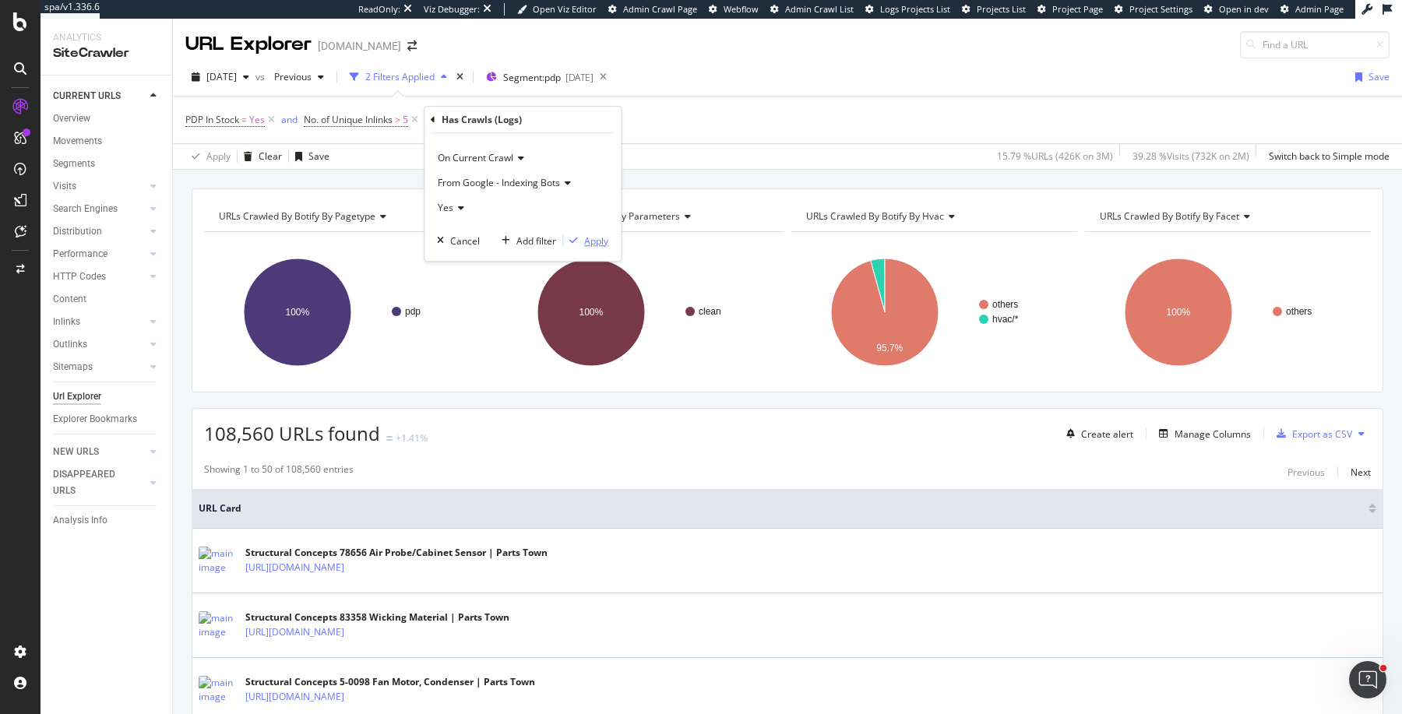
drag, startPoint x: 594, startPoint y: 241, endPoint x: 467, endPoint y: 187, distance: 137.9
click at [467, 185] on div "On Current Crawl From Google - Indexing Bots Yes Cancel Add filter Apply" at bounding box center [523, 197] width 196 height 128
click at [460, 204] on icon at bounding box center [458, 207] width 11 height 9
click at [460, 265] on div "No" at bounding box center [524, 260] width 167 height 20
click at [607, 235] on div "Apply" at bounding box center [596, 241] width 24 height 13
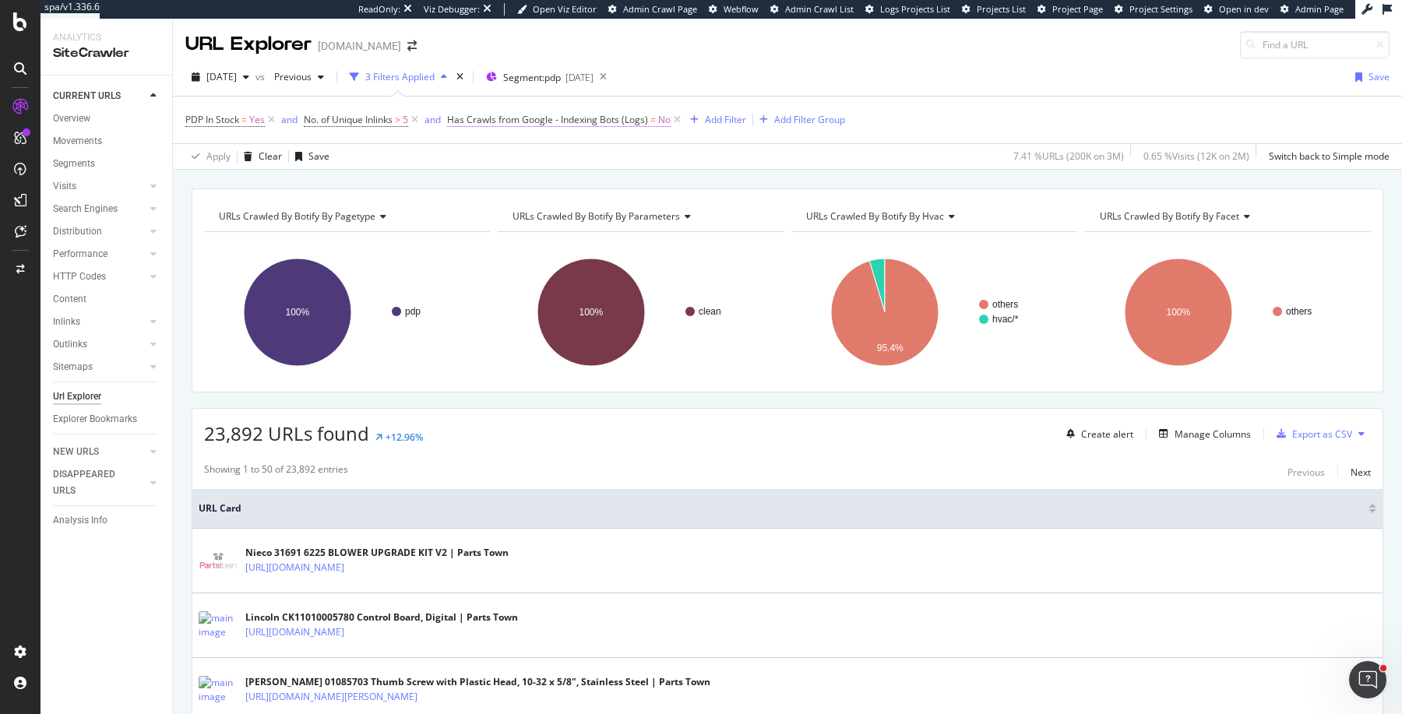
click at [654, 118] on span "=" at bounding box center [653, 119] width 5 height 13
click at [673, 117] on icon at bounding box center [677, 120] width 13 height 16
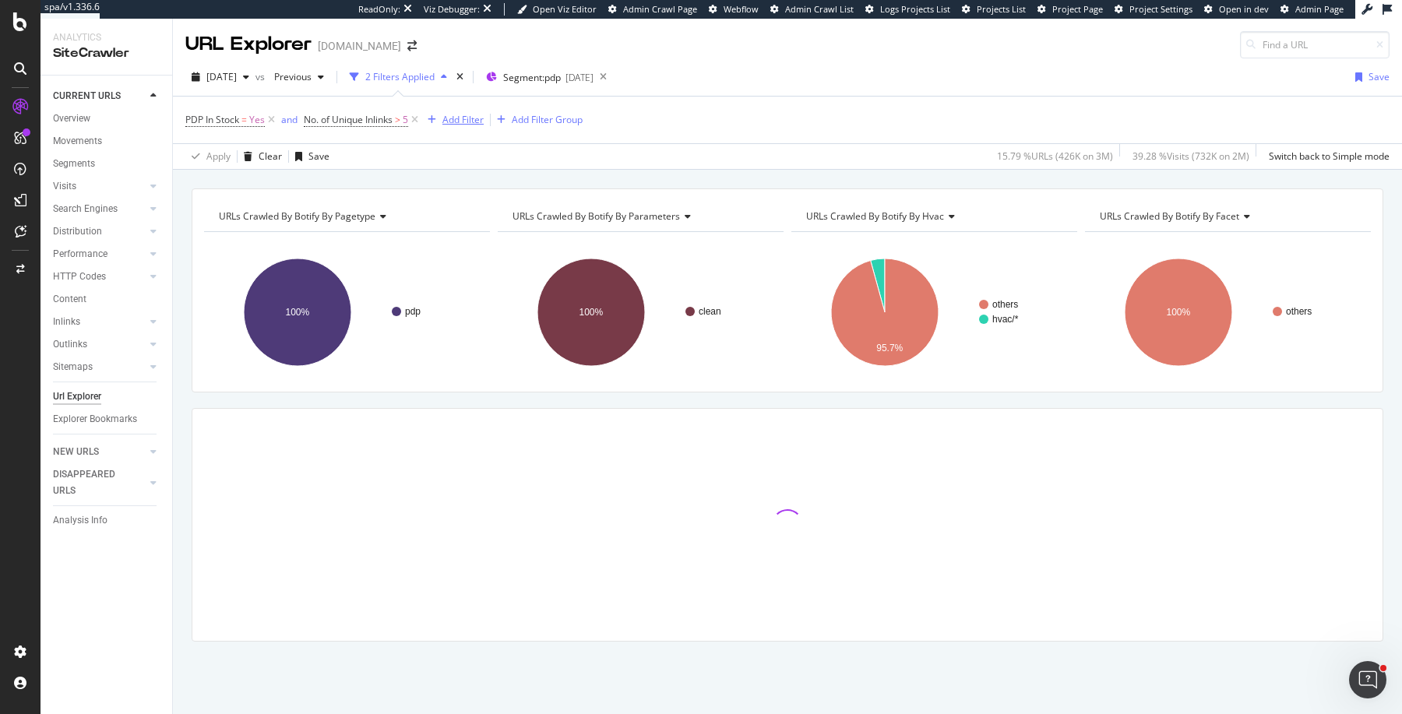
click at [466, 111] on div "Add Filter" at bounding box center [452, 119] width 62 height 17
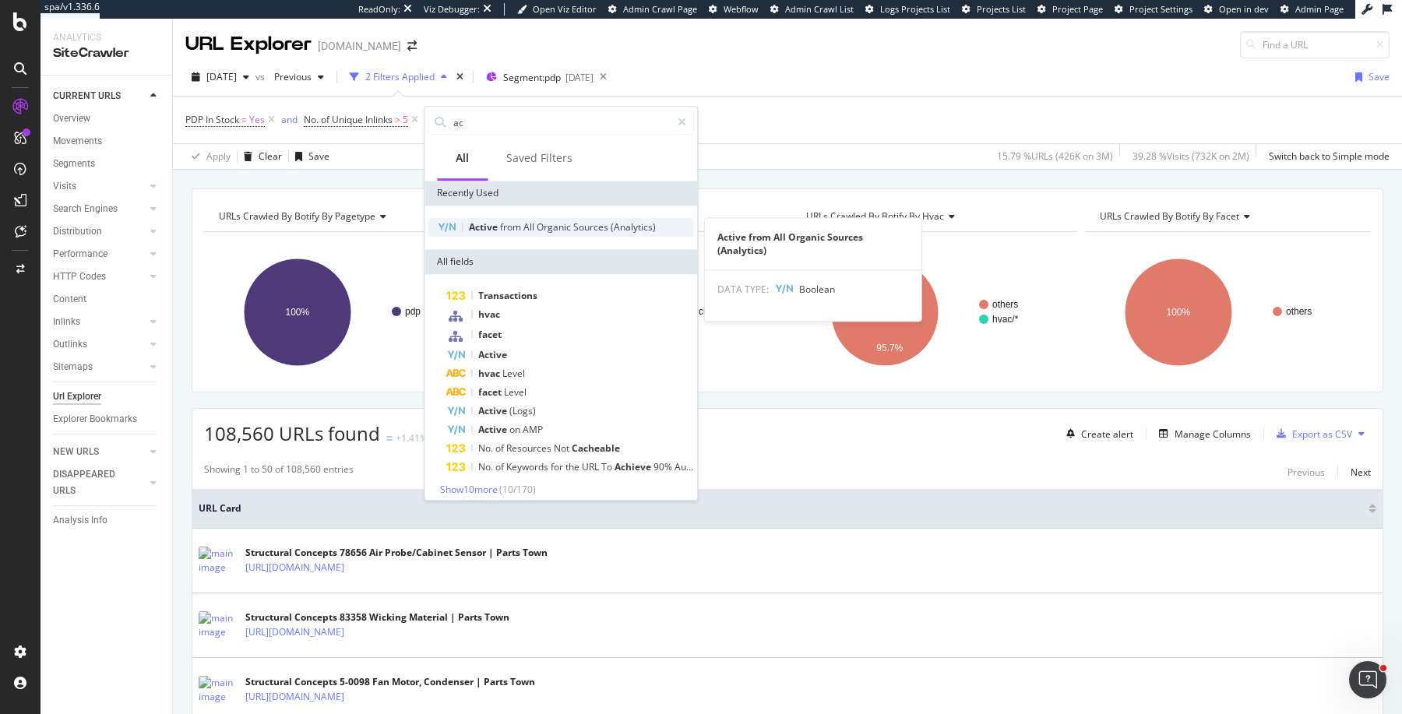
type input "ac"
click at [481, 224] on span "Active" at bounding box center [484, 226] width 31 height 13
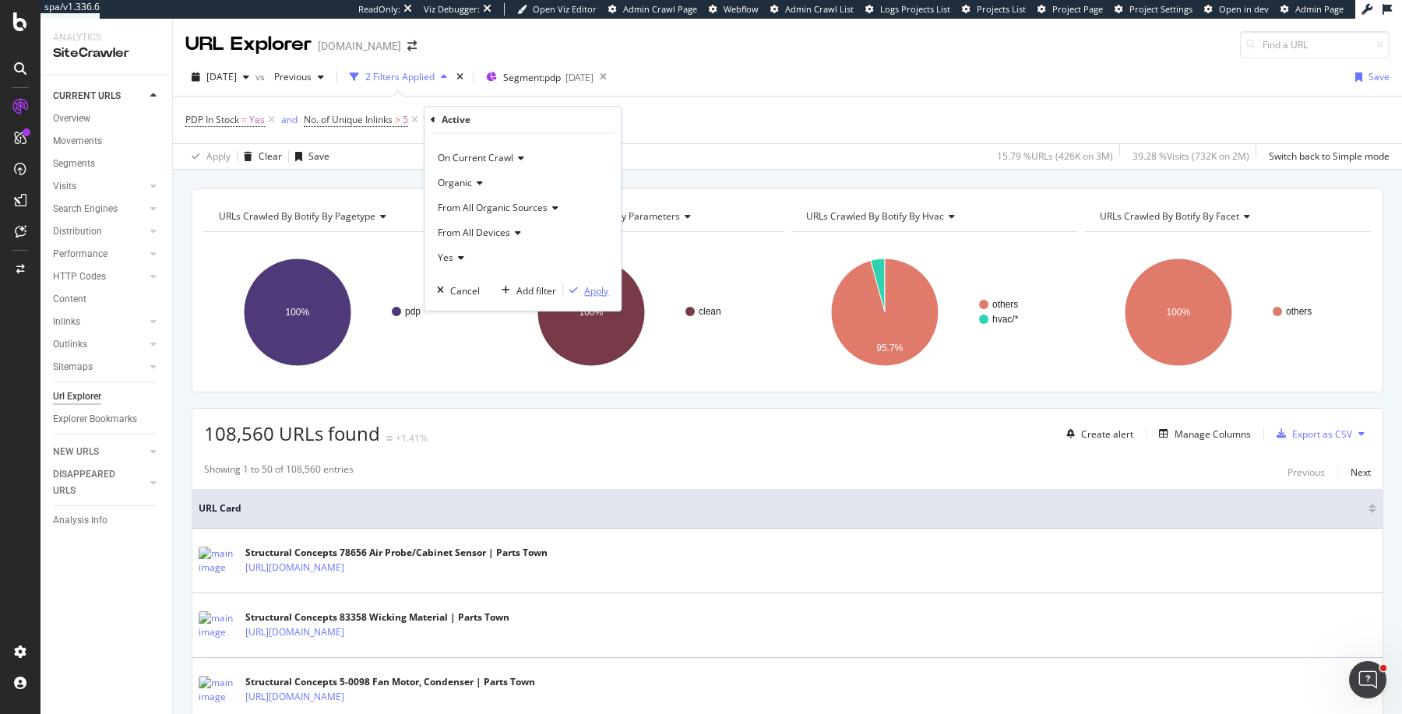
click at [588, 289] on div "Apply" at bounding box center [596, 290] width 24 height 13
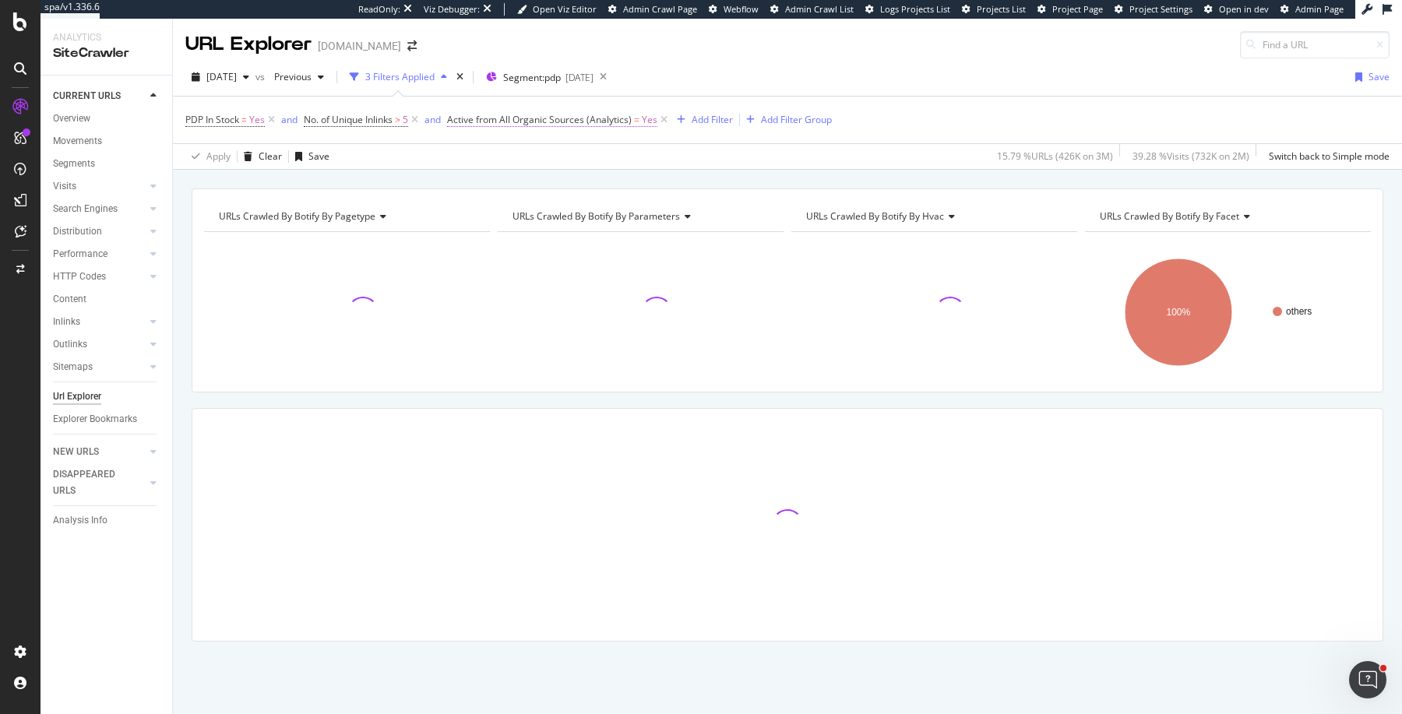
click at [637, 120] on span "=" at bounding box center [636, 119] width 5 height 13
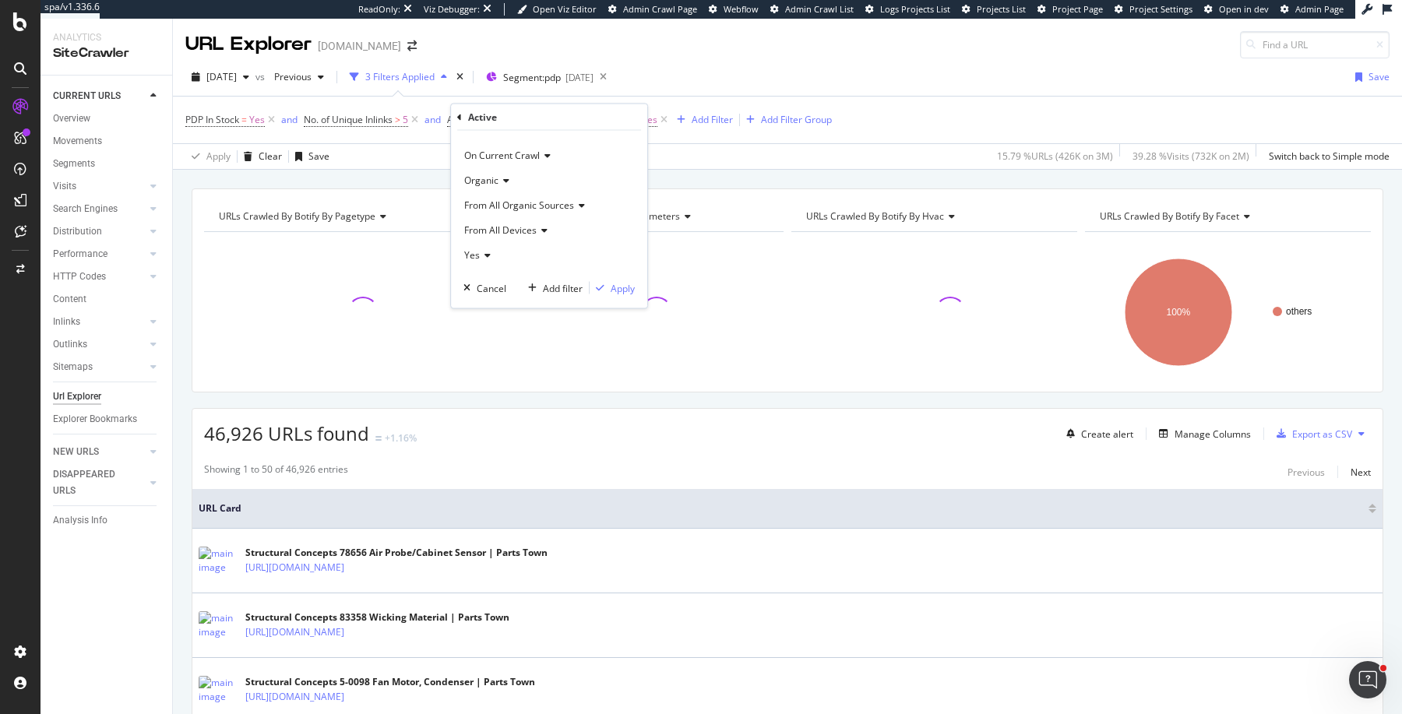
click at [488, 256] on icon at bounding box center [485, 255] width 11 height 9
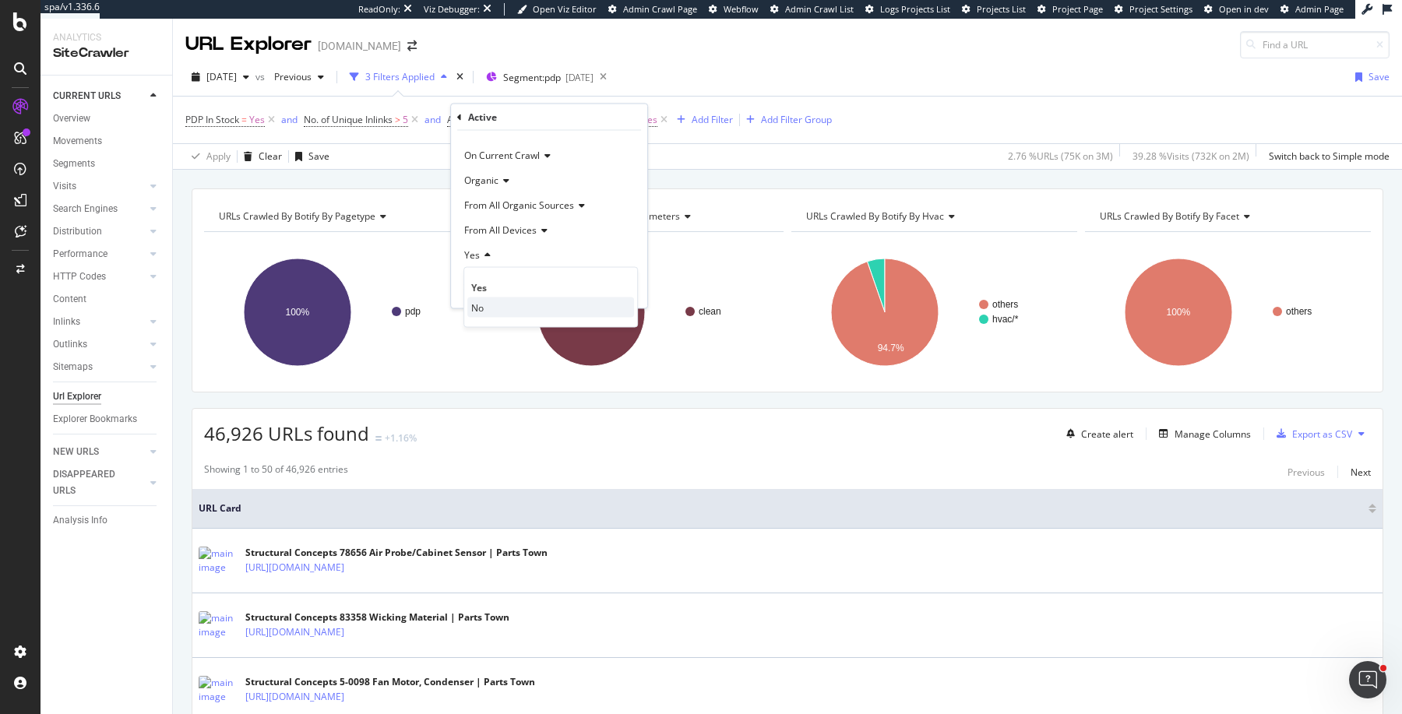
click at [484, 300] on div "No" at bounding box center [550, 308] width 167 height 20
click at [627, 286] on div "Apply" at bounding box center [623, 287] width 24 height 13
